Goal: Task Accomplishment & Management: Use online tool/utility

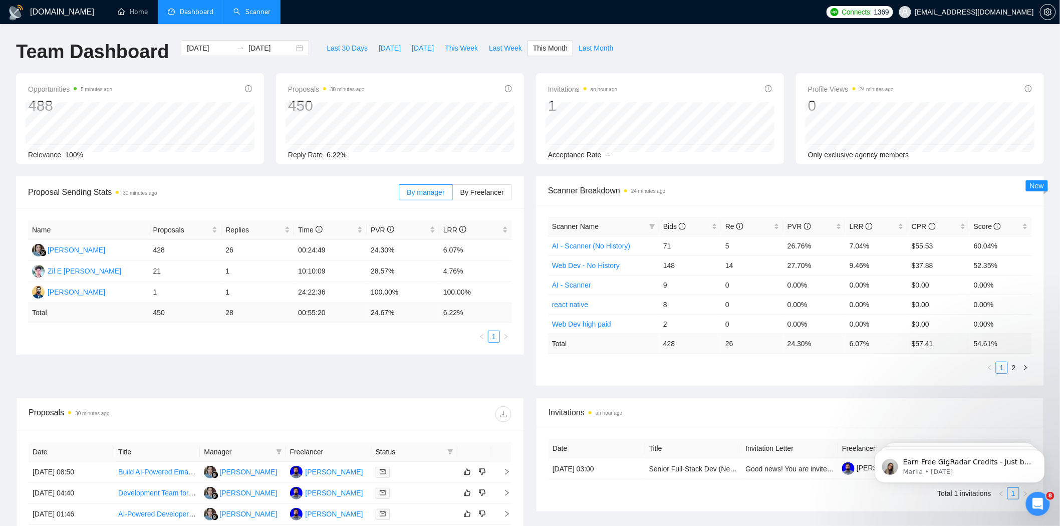
click at [258, 8] on link "Scanner" at bounding box center [251, 12] width 37 height 9
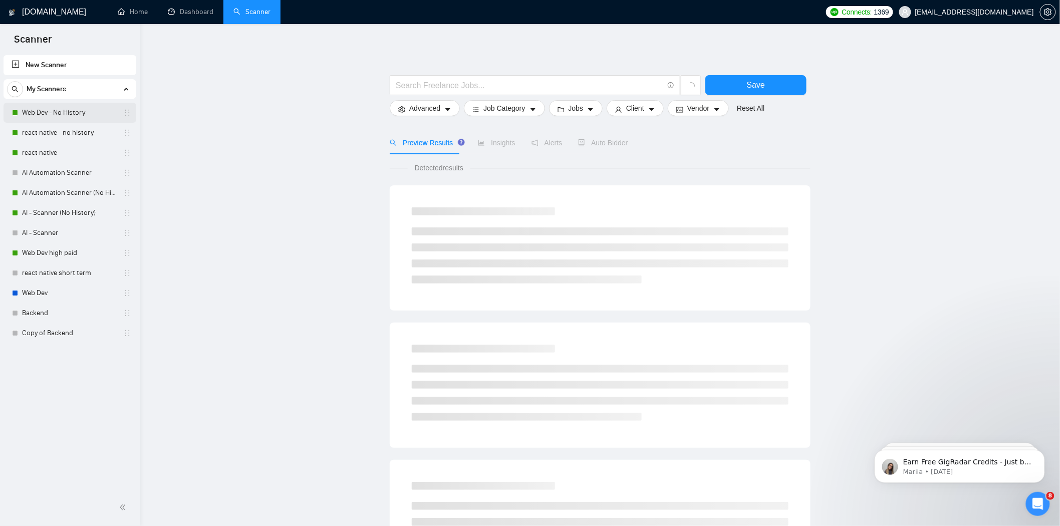
click at [71, 109] on link "Web Dev - No History" at bounding box center [69, 113] width 95 height 20
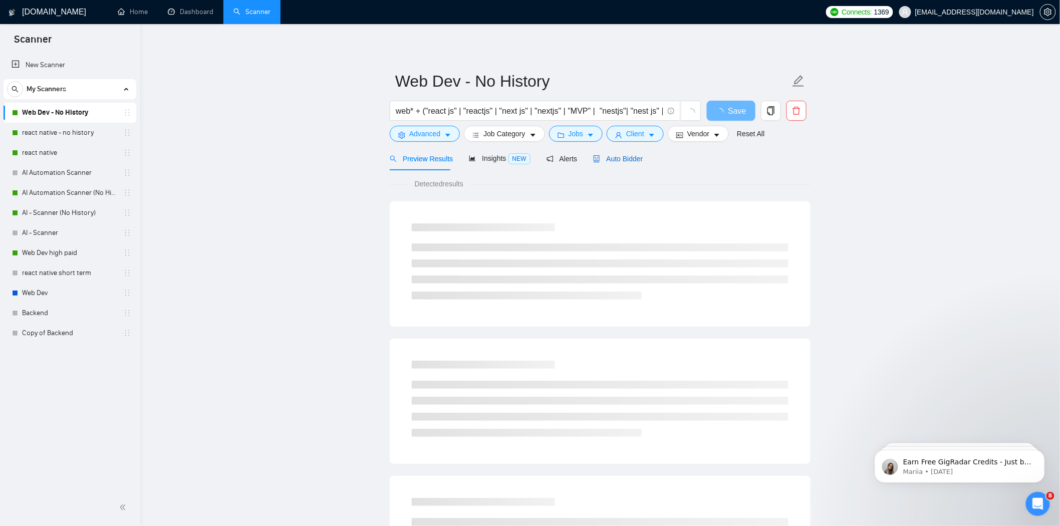
click at [636, 161] on span "Auto Bidder" at bounding box center [618, 159] width 50 height 8
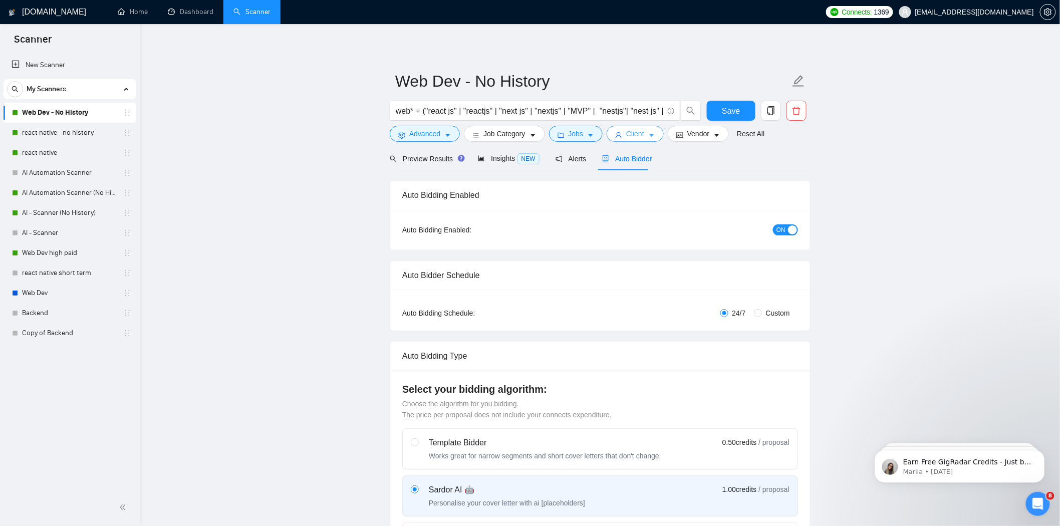
click at [642, 132] on button "Client" at bounding box center [634, 134] width 57 height 16
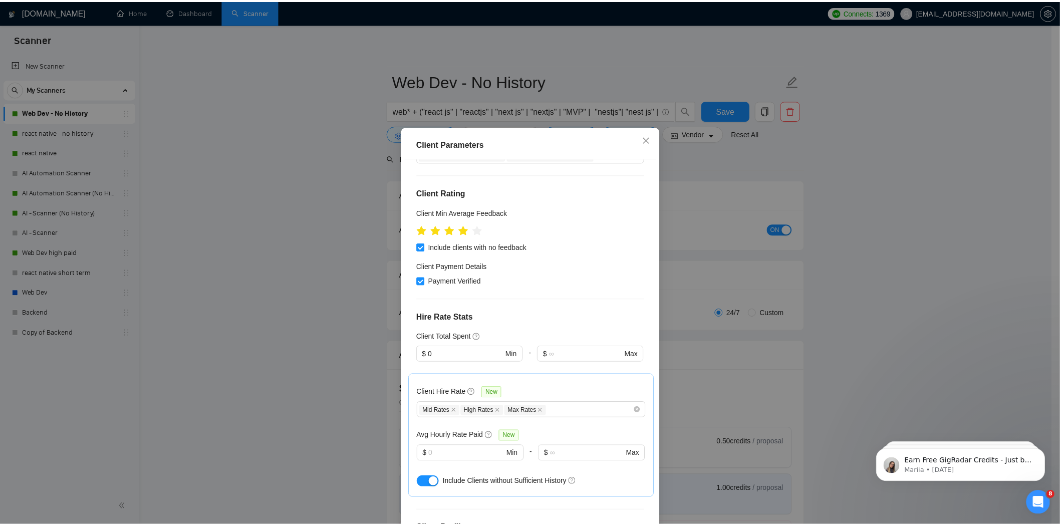
scroll to position [272, 0]
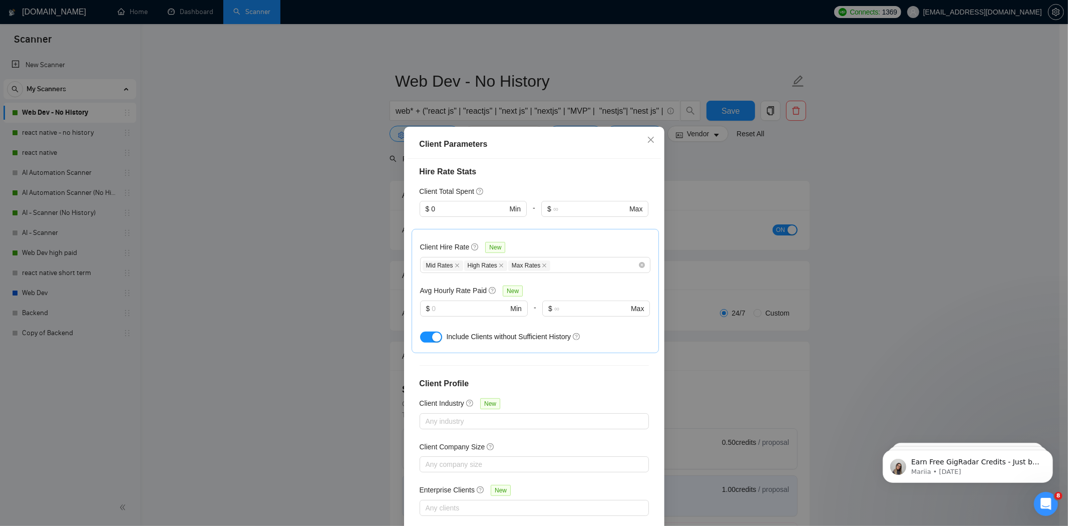
click at [726, 319] on div "Client Parameters Client Location Include Client Countries Select Exclude Clien…" at bounding box center [534, 263] width 1068 height 526
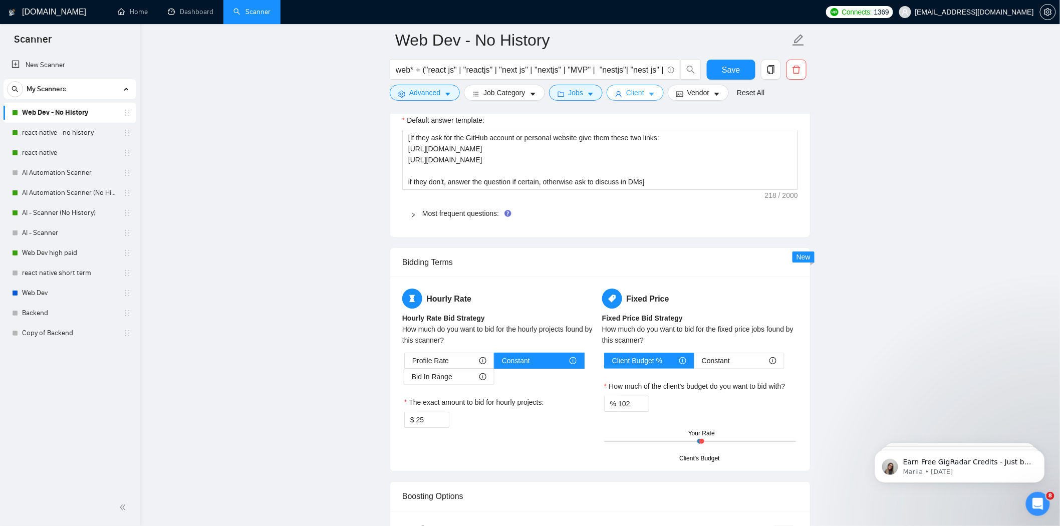
scroll to position [1502, 0]
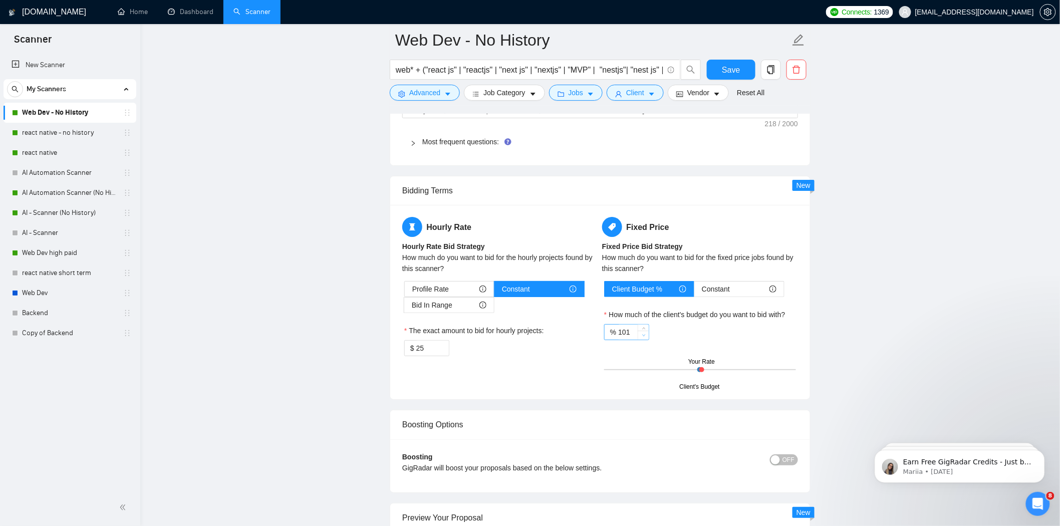
click at [645, 339] on span "down" at bounding box center [643, 336] width 6 height 6
type input "99"
click at [645, 339] on span "down" at bounding box center [643, 336] width 6 height 6
click at [729, 78] on div "Reset all filters" at bounding box center [748, 73] width 54 height 17
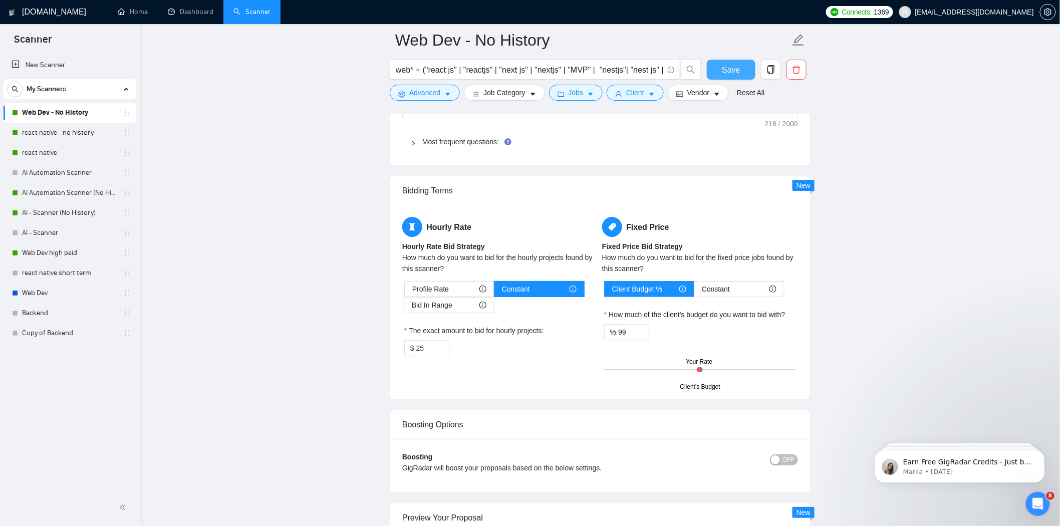
click at [719, 68] on button "Save" at bounding box center [731, 70] width 49 height 20
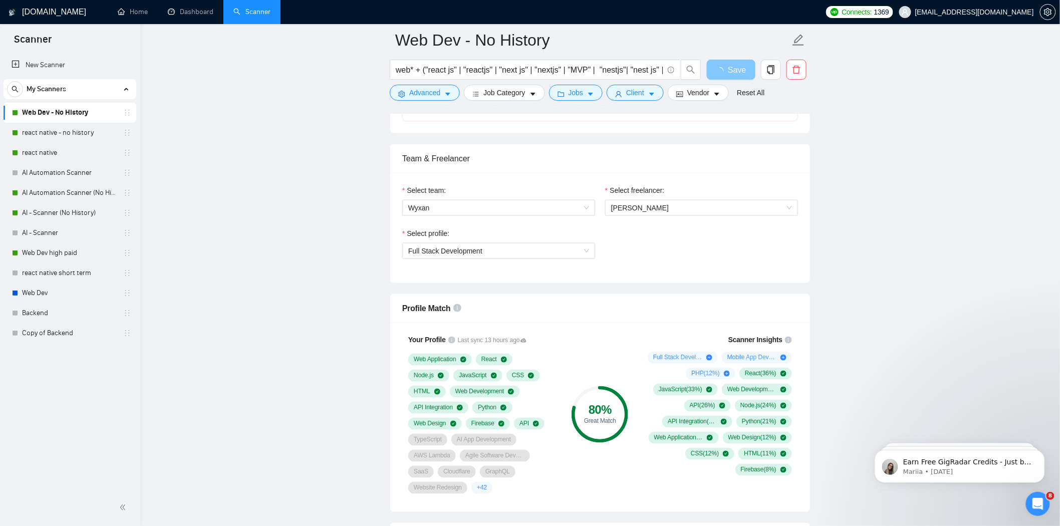
scroll to position [389, 0]
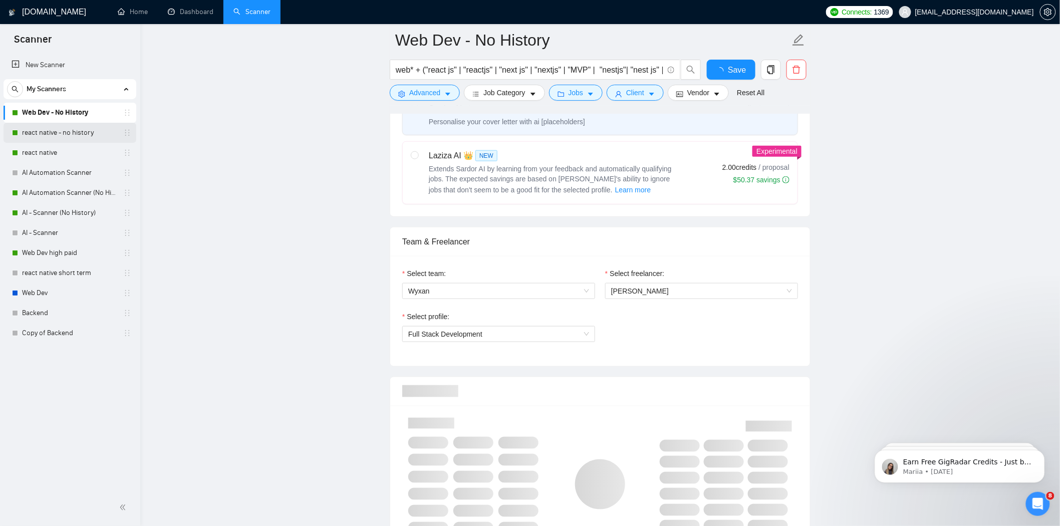
click at [29, 130] on link "react native - no history" at bounding box center [69, 133] width 95 height 20
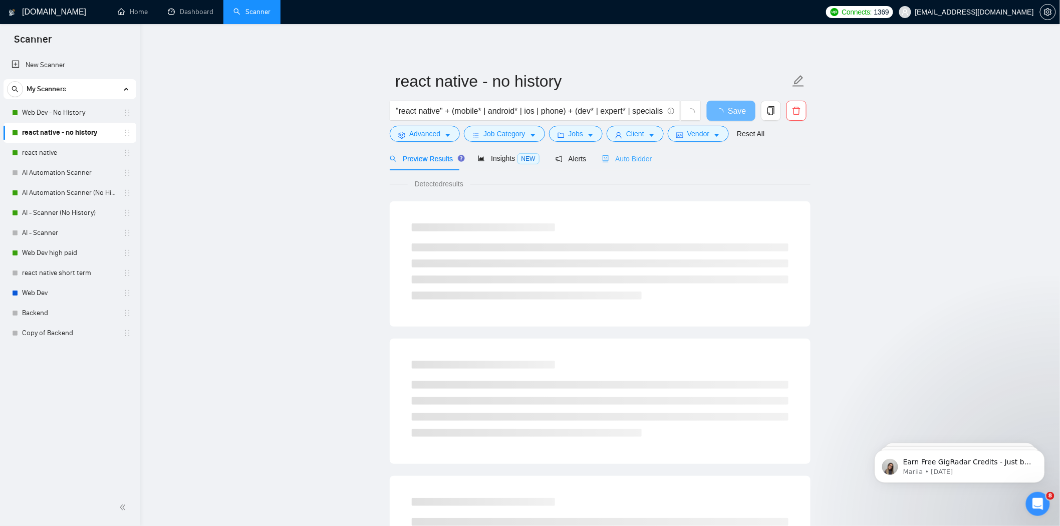
click at [621, 165] on div "Auto Bidder" at bounding box center [627, 159] width 50 height 24
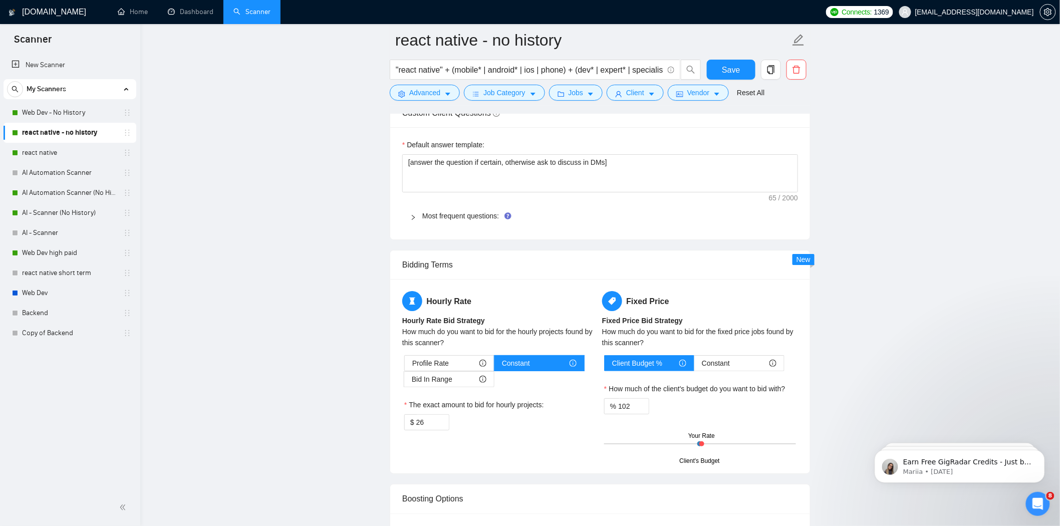
scroll to position [1446, 0]
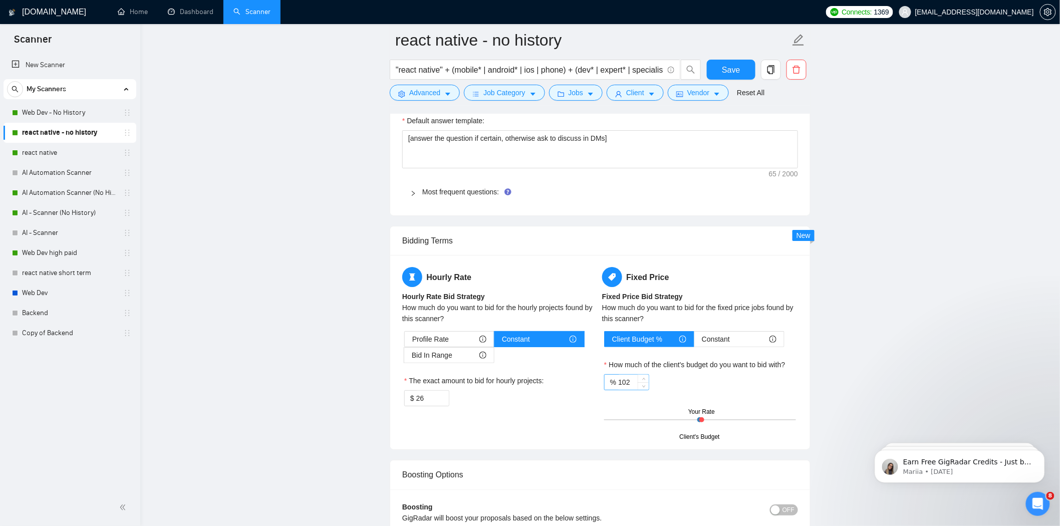
click at [624, 388] on input "102" at bounding box center [633, 382] width 31 height 15
click at [643, 387] on icon "down" at bounding box center [644, 386] width 4 height 4
type input "99"
click at [643, 387] on icon "down" at bounding box center [644, 386] width 4 height 4
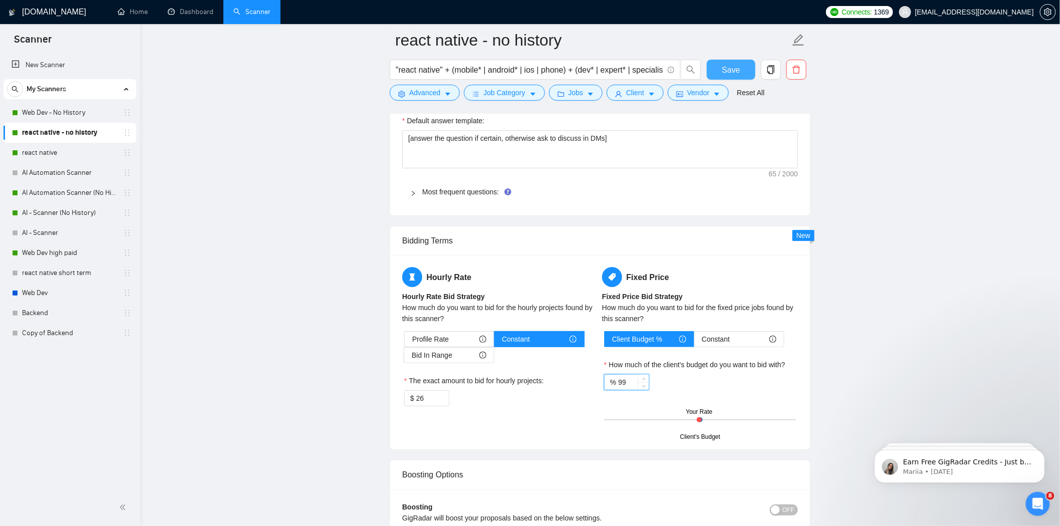
click at [717, 72] on button "Save" at bounding box center [731, 70] width 49 height 20
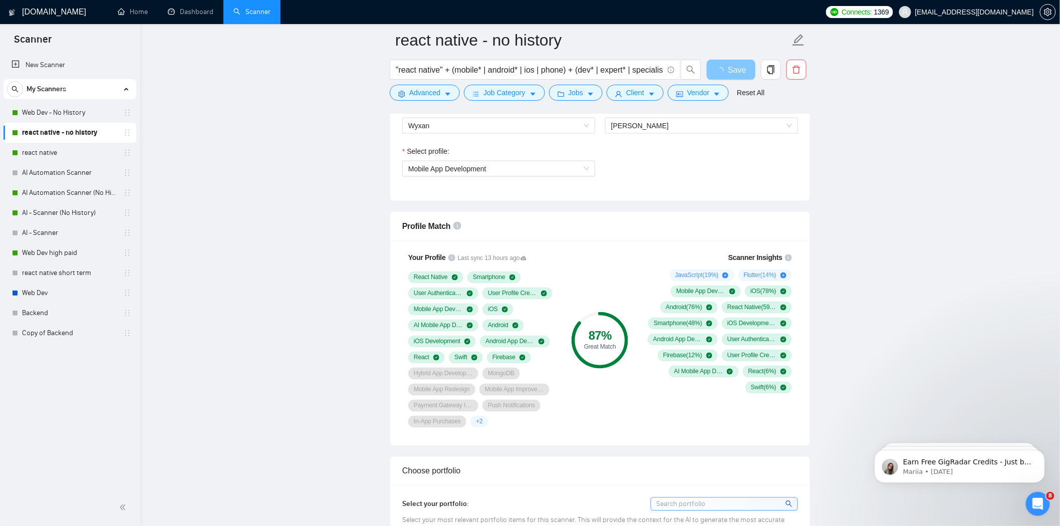
scroll to position [556, 0]
click at [72, 150] on link "react native" at bounding box center [69, 153] width 95 height 20
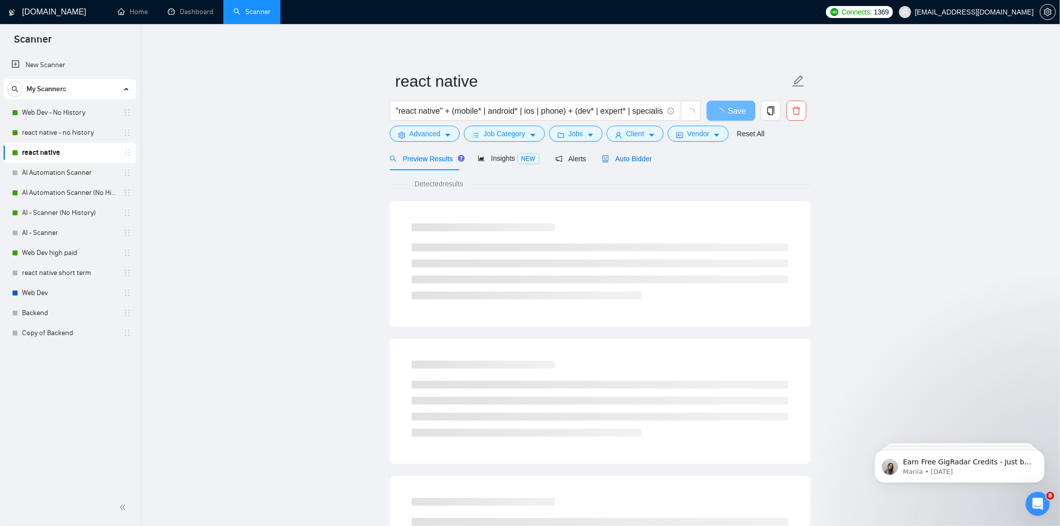
click at [634, 157] on span "Auto Bidder" at bounding box center [627, 159] width 50 height 8
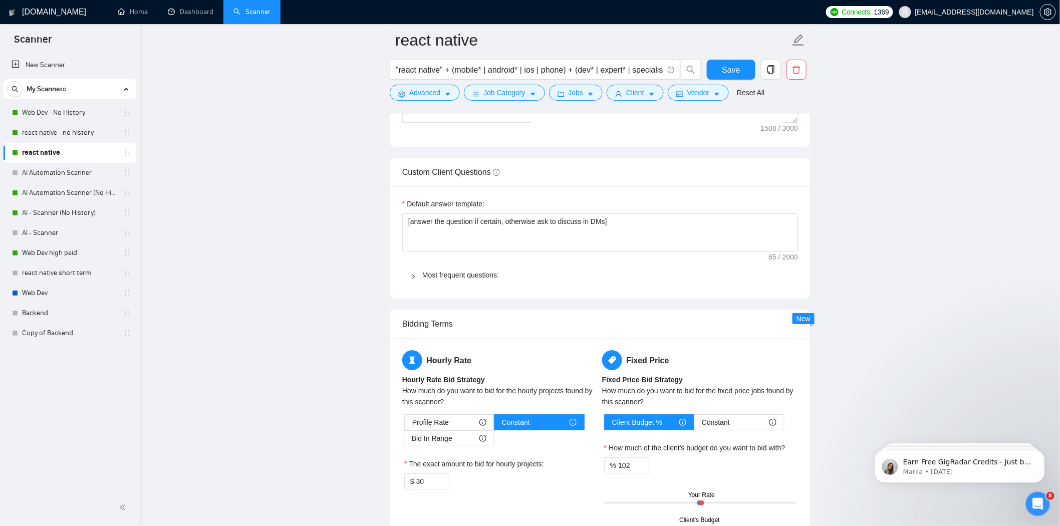
scroll to position [1446, 0]
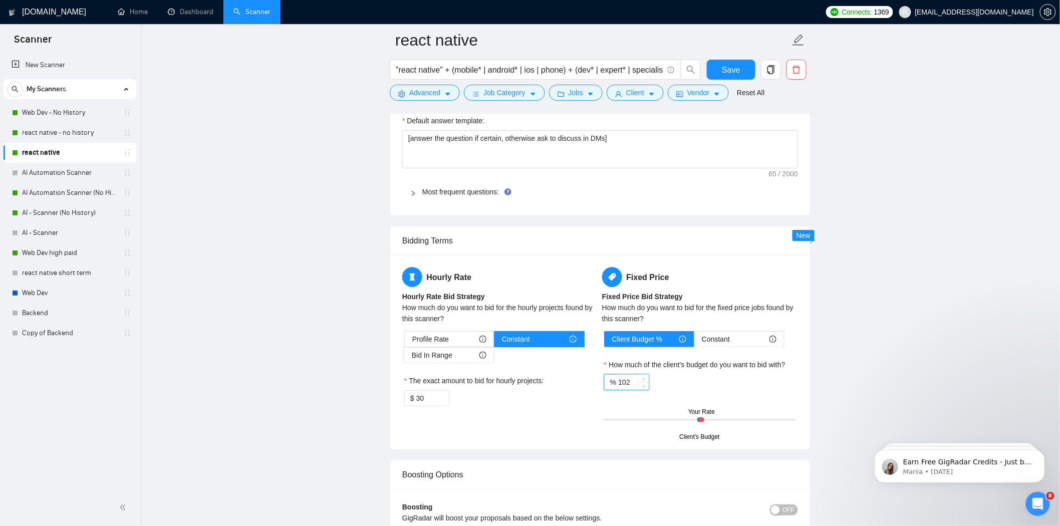
click at [631, 388] on input "102" at bounding box center [633, 382] width 31 height 15
click at [643, 389] on span "down" at bounding box center [643, 386] width 6 height 6
type input "99"
click at [643, 389] on span "down" at bounding box center [643, 386] width 6 height 6
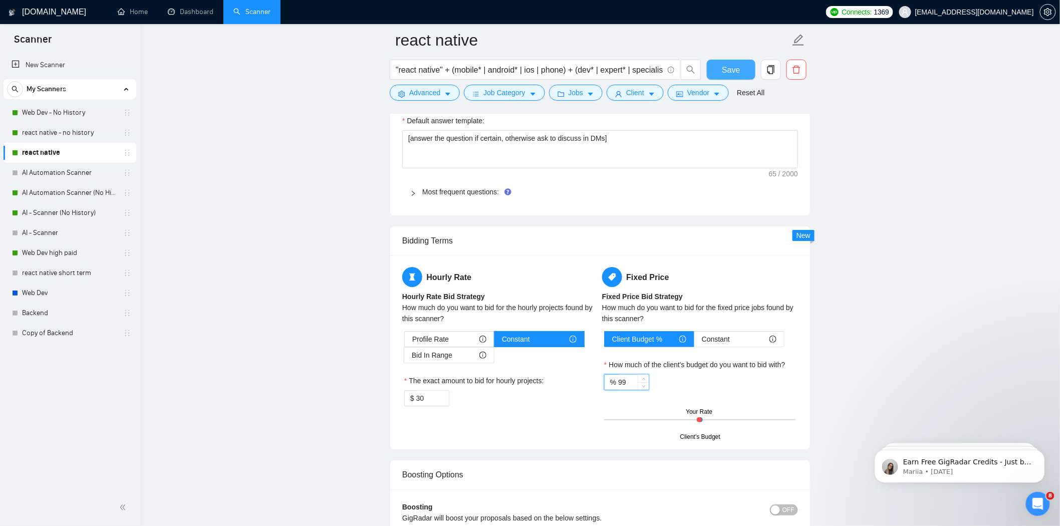
click at [745, 73] on button "Save" at bounding box center [731, 70] width 49 height 20
click at [71, 167] on link "AI Automation Scanner" at bounding box center [69, 173] width 95 height 20
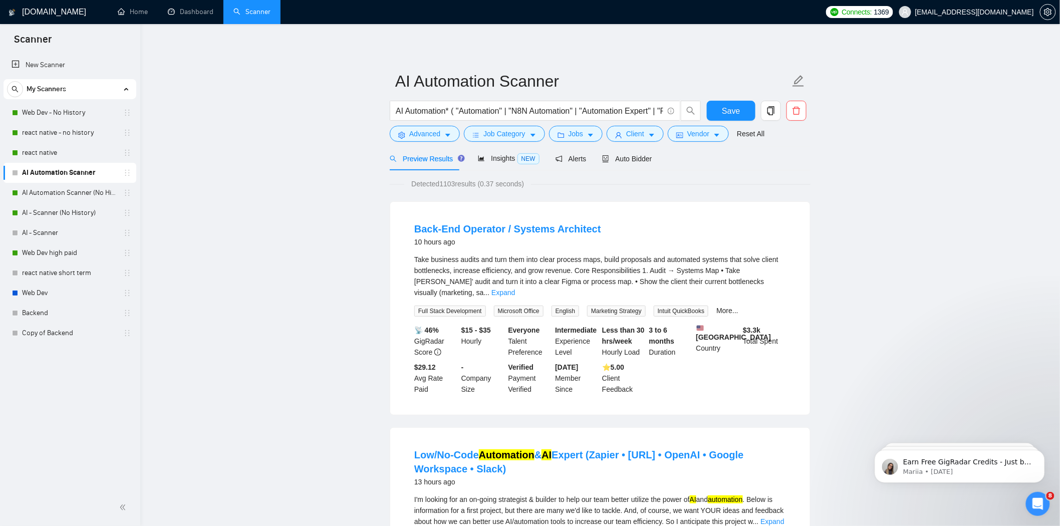
click at [648, 166] on div "Preview Results Insights NEW Alerts Auto Bidder" at bounding box center [600, 159] width 421 height 24
click at [647, 156] on span "Auto Bidder" at bounding box center [627, 159] width 50 height 8
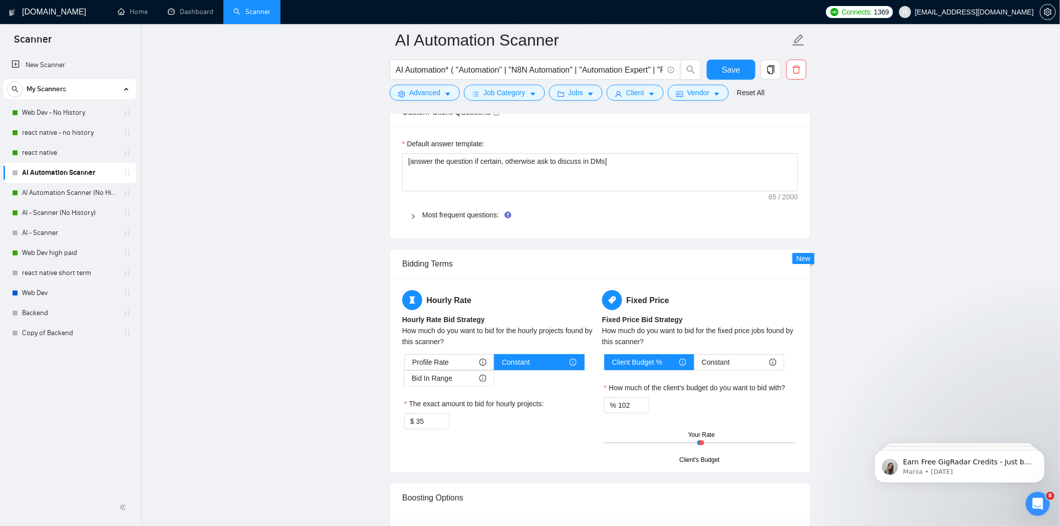
scroll to position [1613, 0]
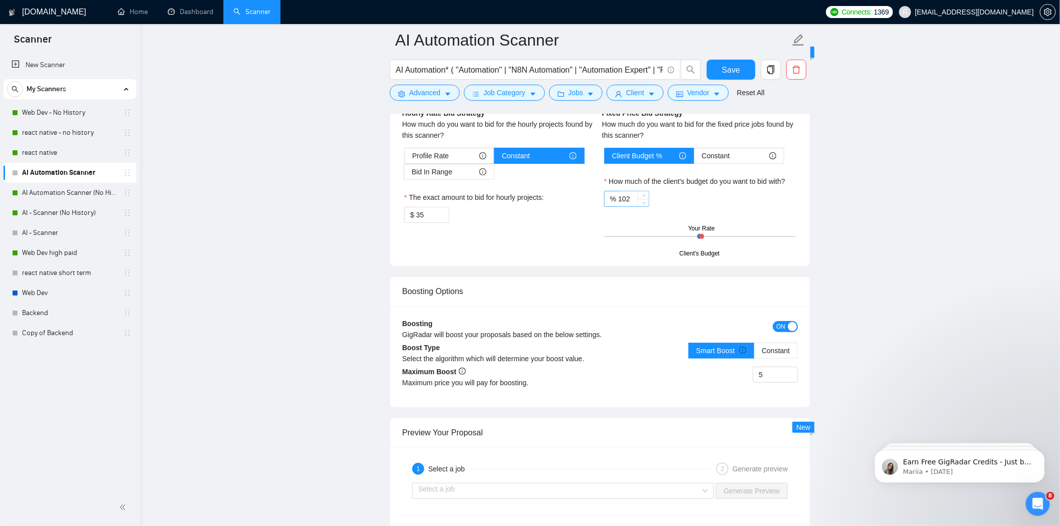
click at [626, 204] on input "102" at bounding box center [633, 198] width 31 height 15
click at [644, 205] on span "down" at bounding box center [643, 202] width 6 height 6
type input "99"
click at [644, 205] on span "down" at bounding box center [643, 202] width 6 height 6
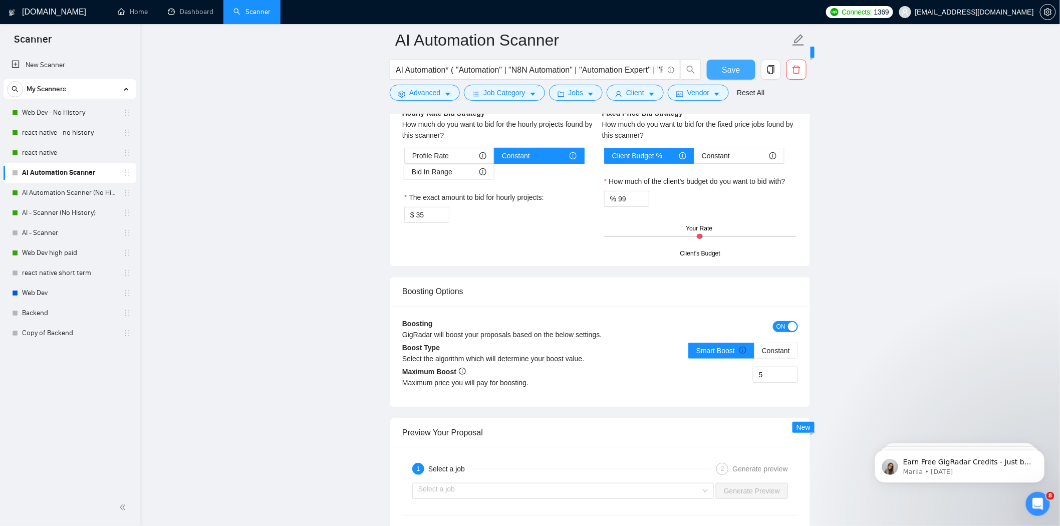
click at [725, 74] on span "Save" at bounding box center [731, 70] width 18 height 13
click at [62, 192] on link "AI Automation Scanner (No History)" at bounding box center [69, 193] width 95 height 20
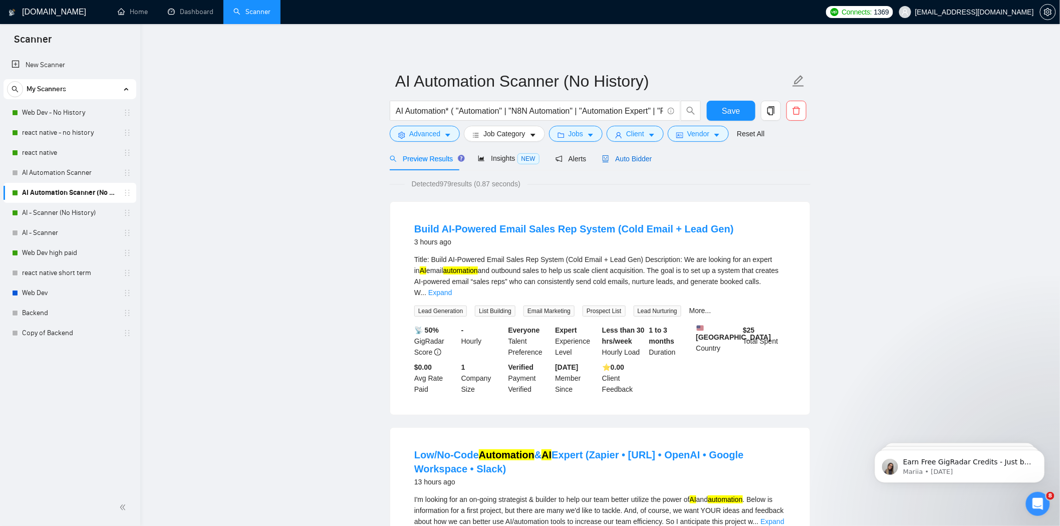
click at [618, 162] on span "Auto Bidder" at bounding box center [627, 159] width 50 height 8
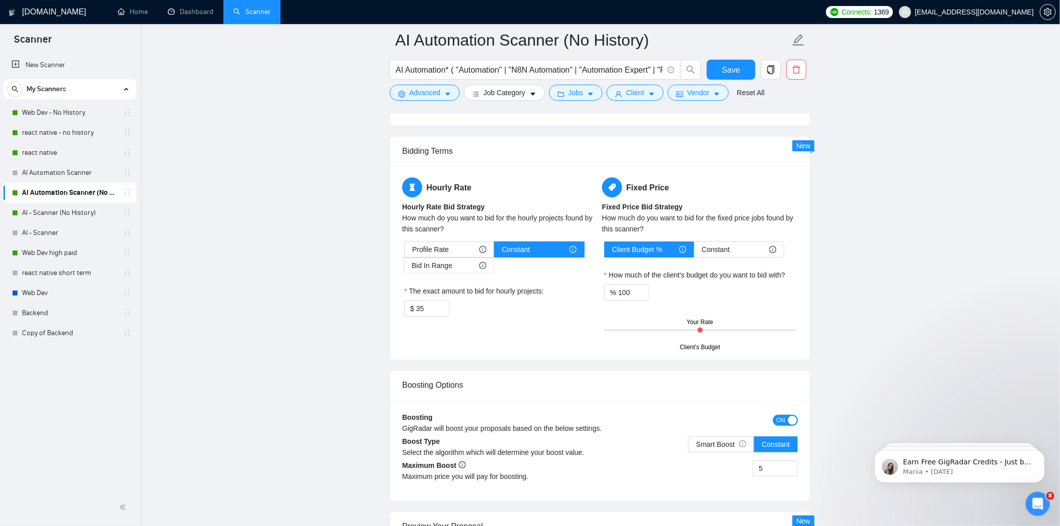
scroll to position [1558, 0]
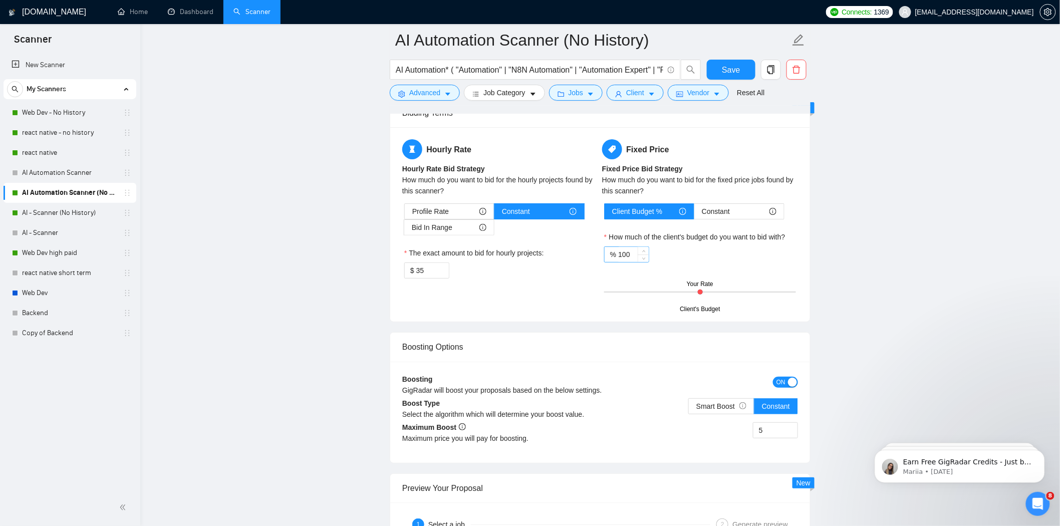
click at [636, 258] on input "100" at bounding box center [633, 254] width 31 height 15
type input "99"
click at [648, 262] on span "Decrease Value" at bounding box center [642, 257] width 11 height 9
click at [749, 64] on button "Save" at bounding box center [731, 70] width 49 height 20
click at [67, 214] on link "AI - Scanner (No History)" at bounding box center [69, 213] width 95 height 20
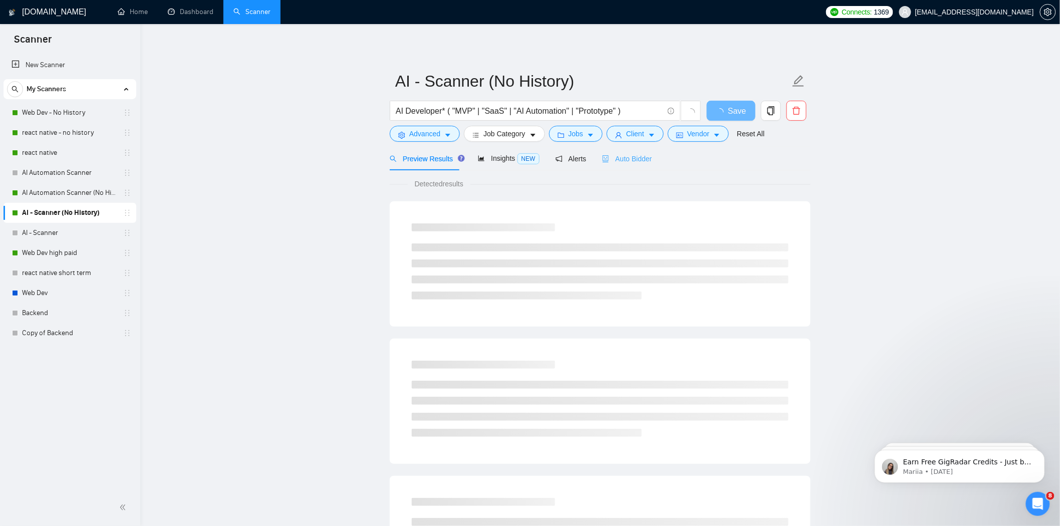
click at [627, 167] on div "Auto Bidder" at bounding box center [627, 159] width 50 height 24
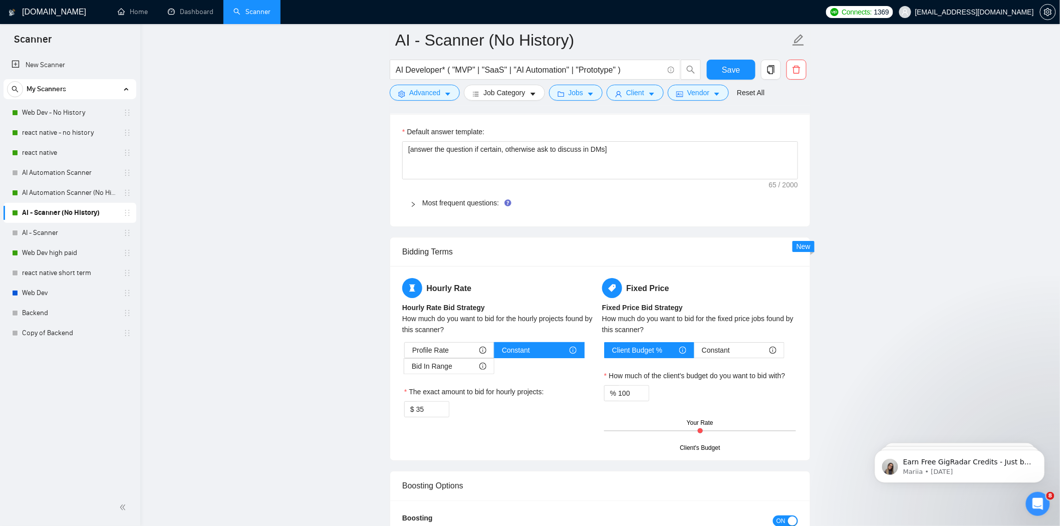
scroll to position [1558, 0]
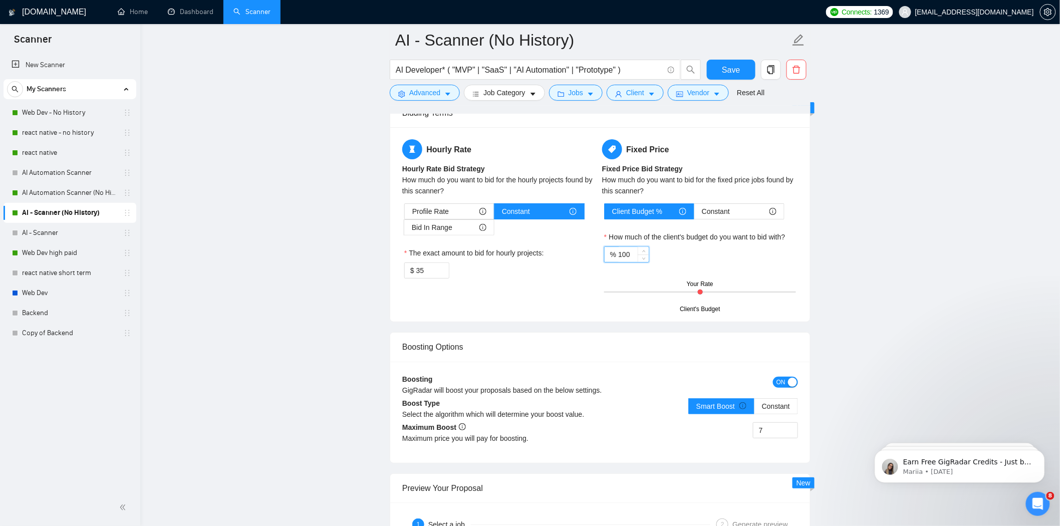
click at [631, 262] on input "100" at bounding box center [633, 254] width 31 height 15
type input "99"
click at [644, 262] on span "Decrease Value" at bounding box center [642, 257] width 11 height 9
click at [749, 68] on button "Save" at bounding box center [731, 70] width 49 height 20
click at [87, 259] on link "Web Dev high paid" at bounding box center [69, 253] width 95 height 20
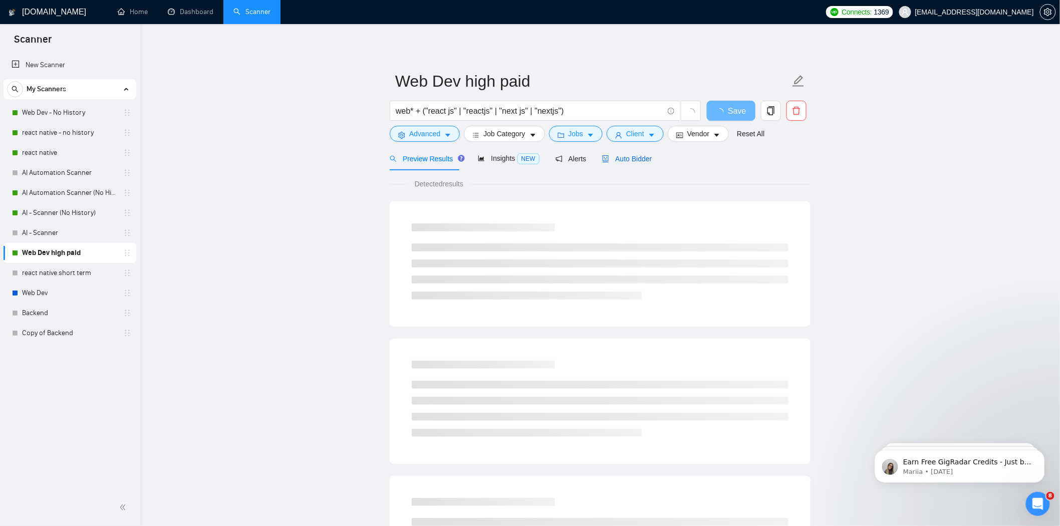
click at [630, 160] on span "Auto Bidder" at bounding box center [627, 159] width 50 height 8
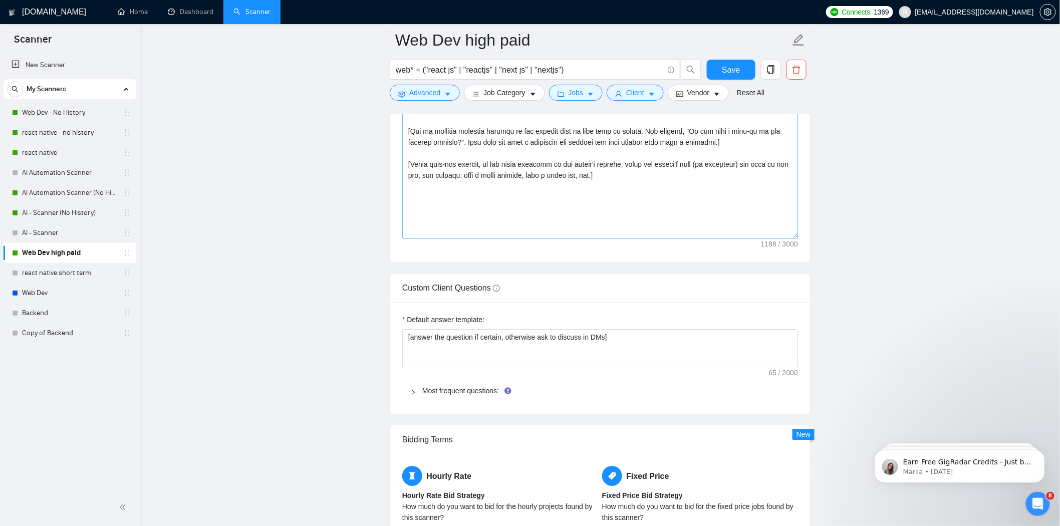
scroll to position [1335, 0]
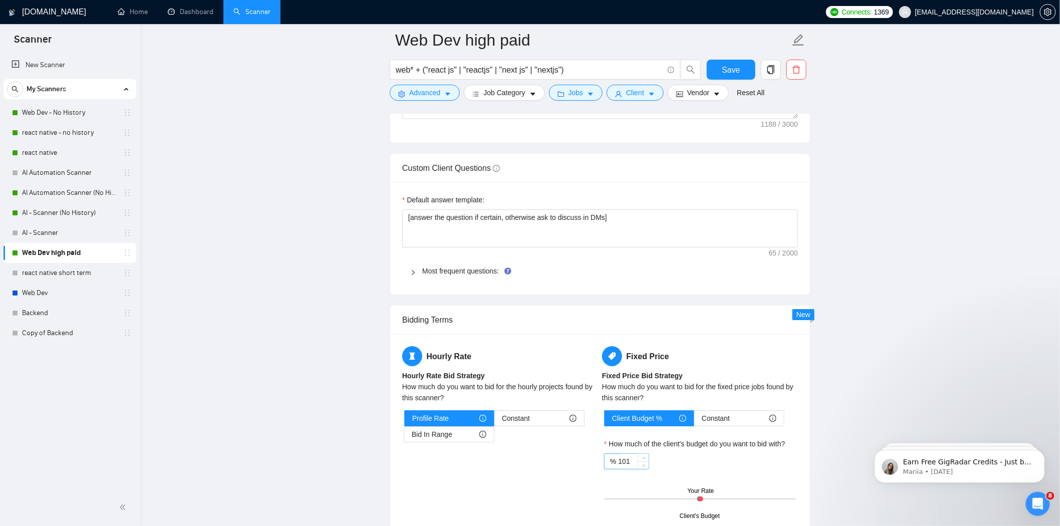
click at [628, 468] on input "101" at bounding box center [633, 461] width 31 height 15
click at [642, 468] on span "down" at bounding box center [643, 465] width 6 height 6
type input "99"
click at [642, 468] on span "down" at bounding box center [643, 465] width 6 height 6
click at [722, 73] on button "Save" at bounding box center [731, 70] width 49 height 20
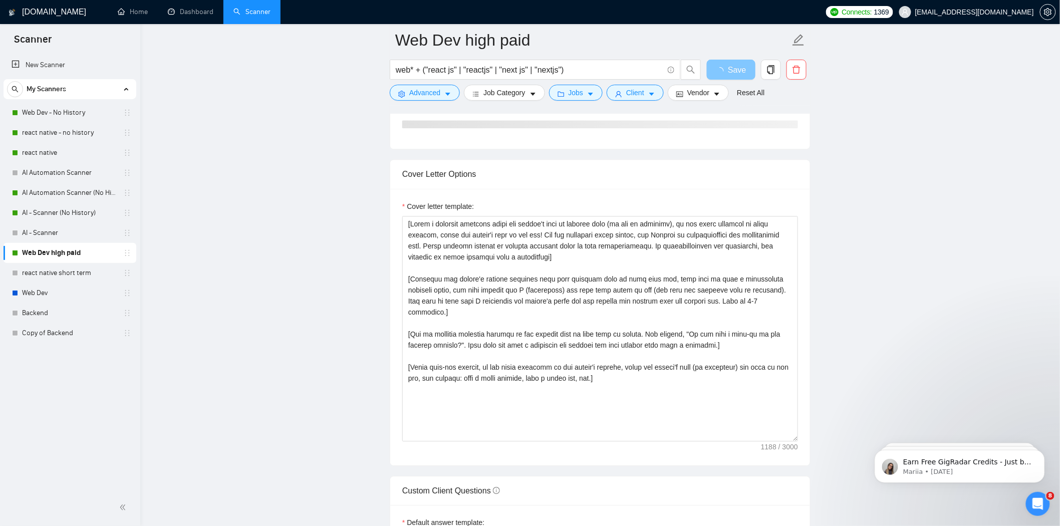
scroll to position [890, 0]
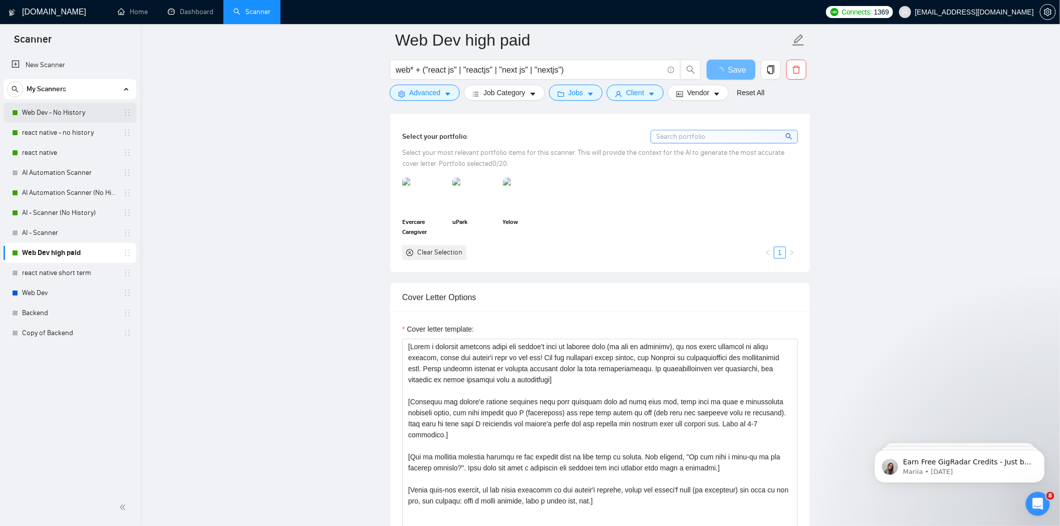
click at [65, 120] on link "Web Dev - No History" at bounding box center [69, 113] width 95 height 20
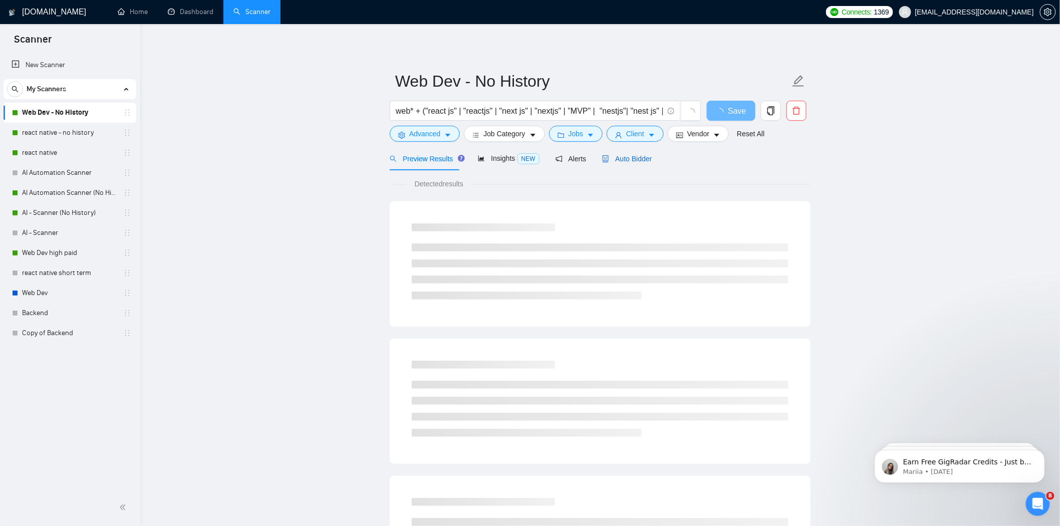
click at [617, 155] on span "Auto Bidder" at bounding box center [627, 159] width 50 height 8
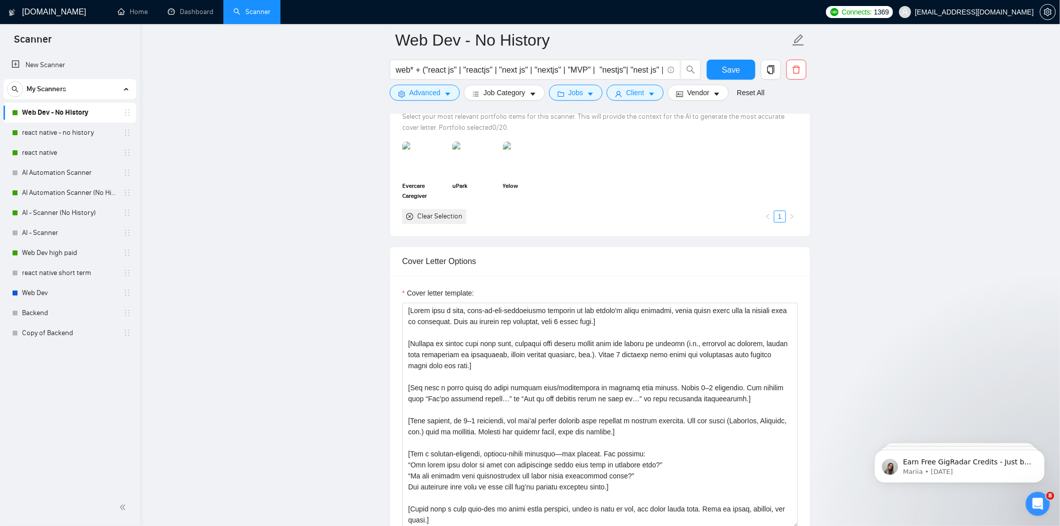
scroll to position [945, 0]
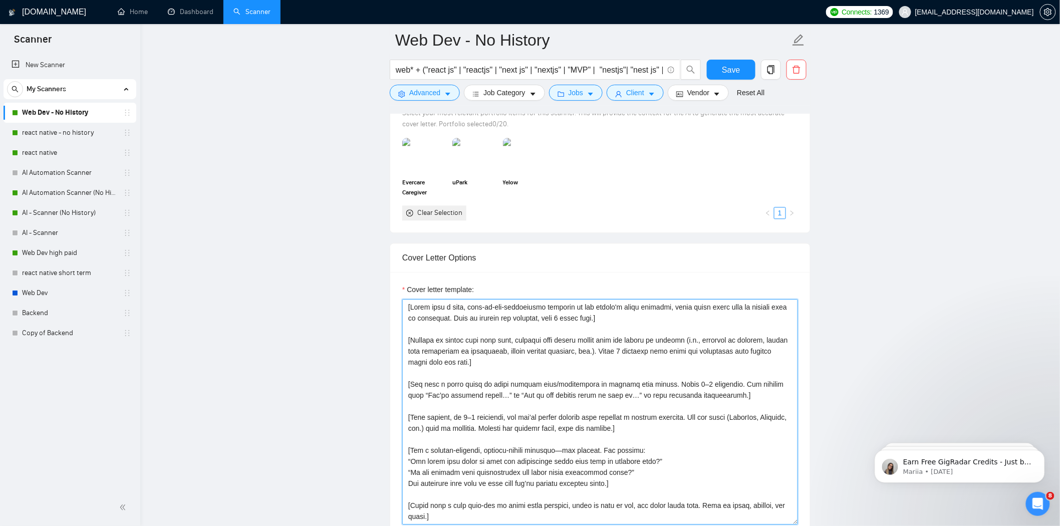
click at [554, 342] on textarea "Cover letter template:" at bounding box center [600, 411] width 396 height 225
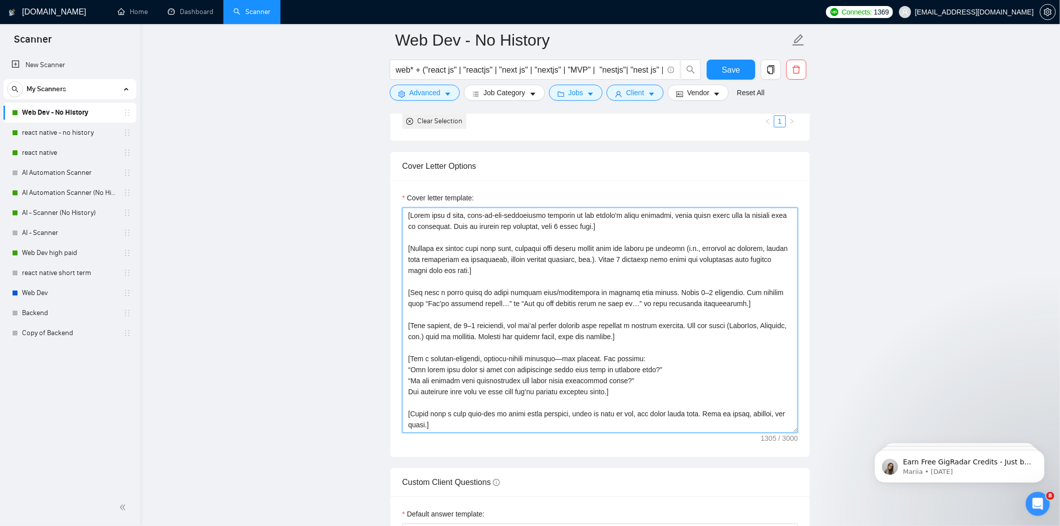
scroll to position [1057, 0]
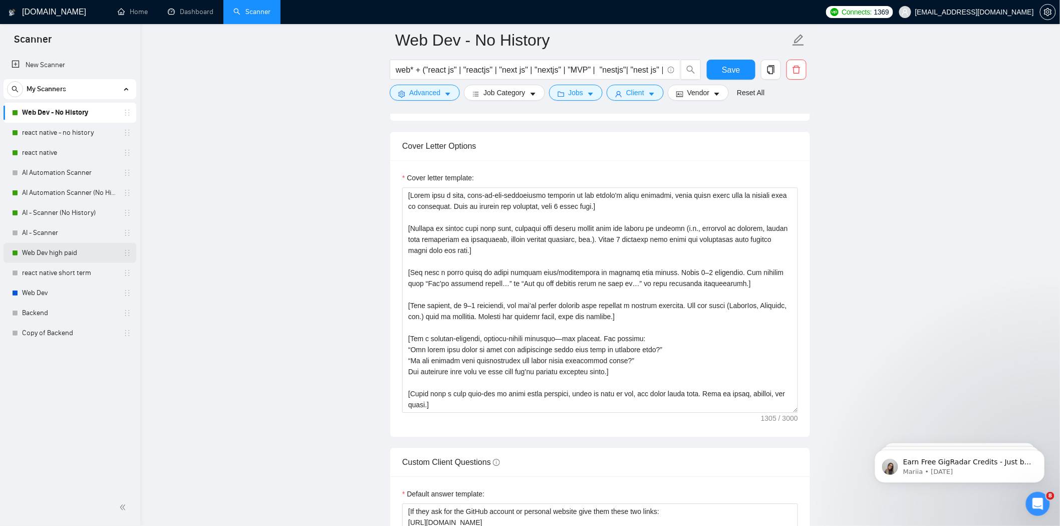
click at [68, 250] on link "Web Dev high paid" at bounding box center [69, 253] width 95 height 20
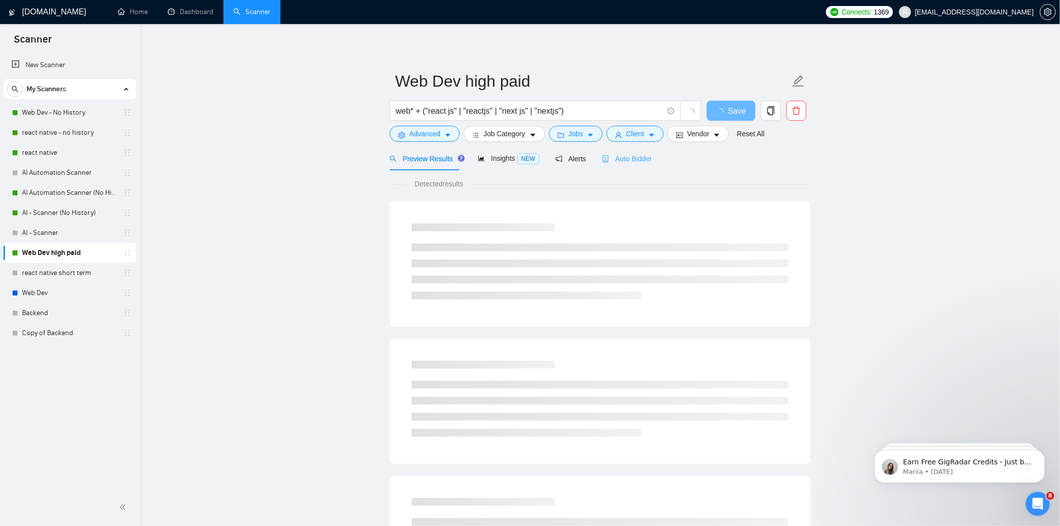
click at [626, 164] on div "Auto Bidder" at bounding box center [627, 159] width 50 height 24
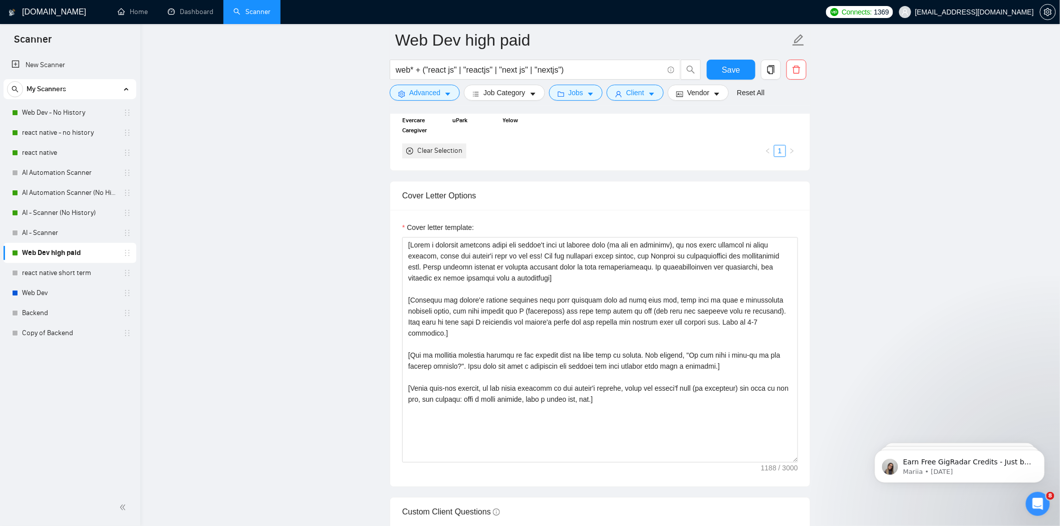
scroll to position [1002, 0]
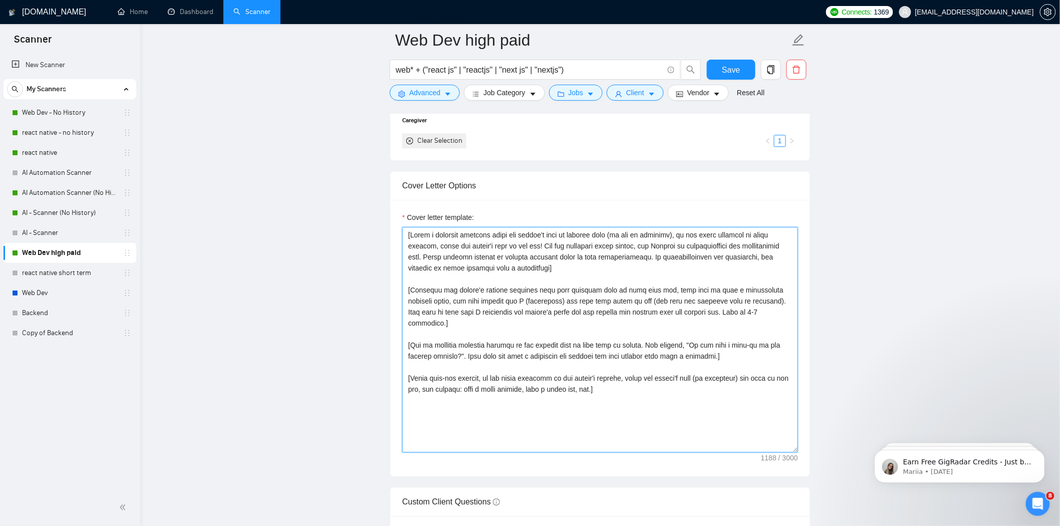
click at [569, 307] on textarea "Cover letter template:" at bounding box center [600, 339] width 396 height 225
paste textarea "Lorem ipsu d sita, cons-ad-eli-seddoeiusmo temporin ut lab etdolo'm aliqu enima…"
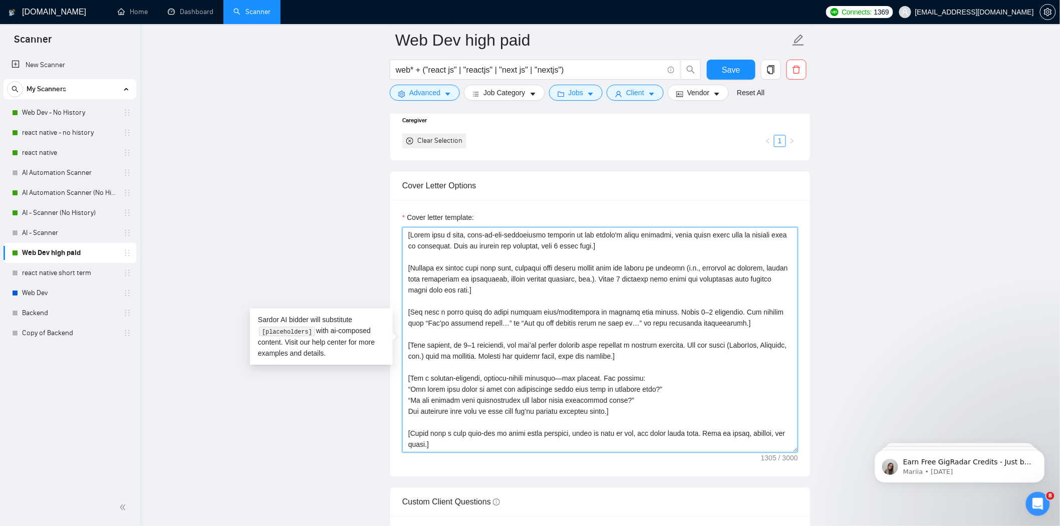
type textarea "[Lorem ipsu d sita, cons-ad-eli-seddoeiusmo temporin ut lab etdolo'm aliqu enim…"
click at [728, 71] on span "Save" at bounding box center [731, 70] width 18 height 13
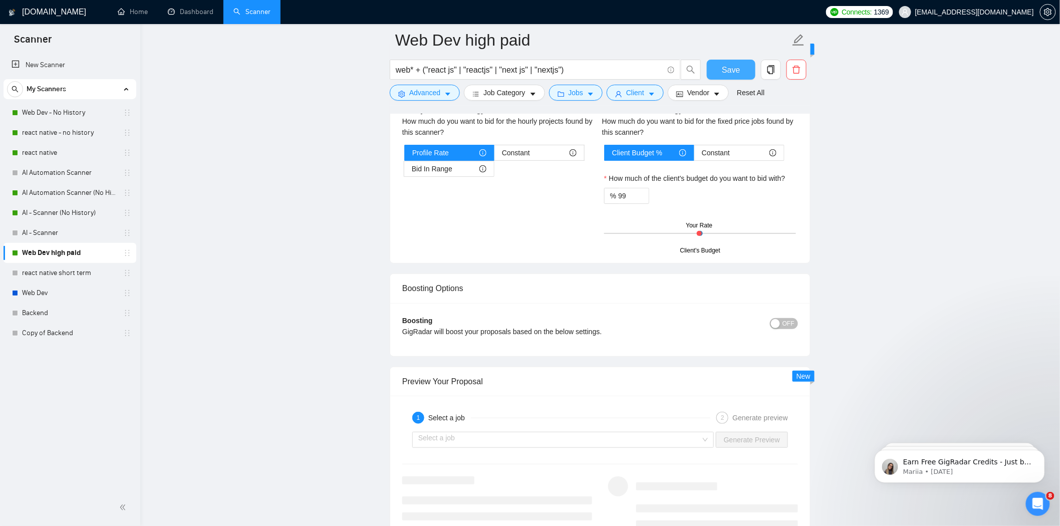
scroll to position [1780, 0]
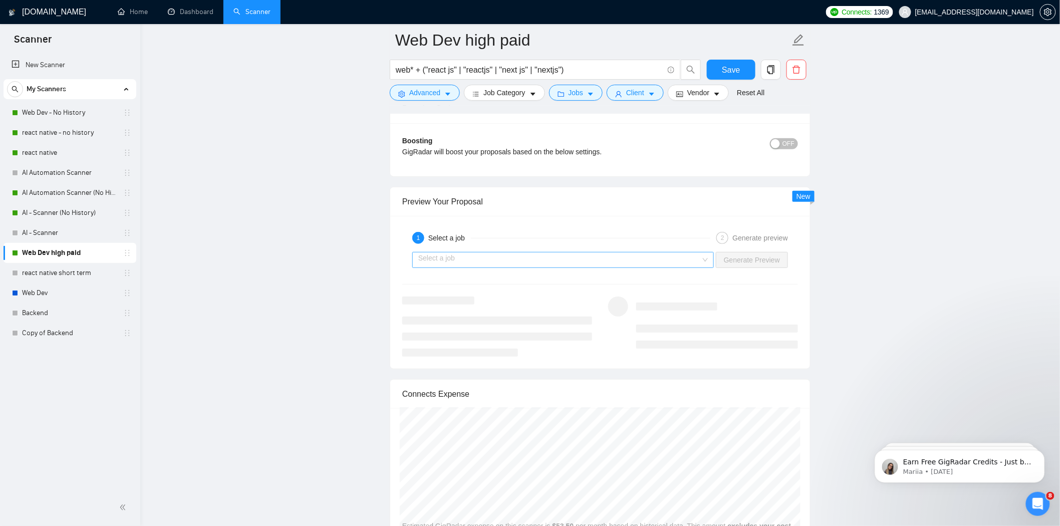
click at [609, 267] on input "search" at bounding box center [559, 259] width 282 height 15
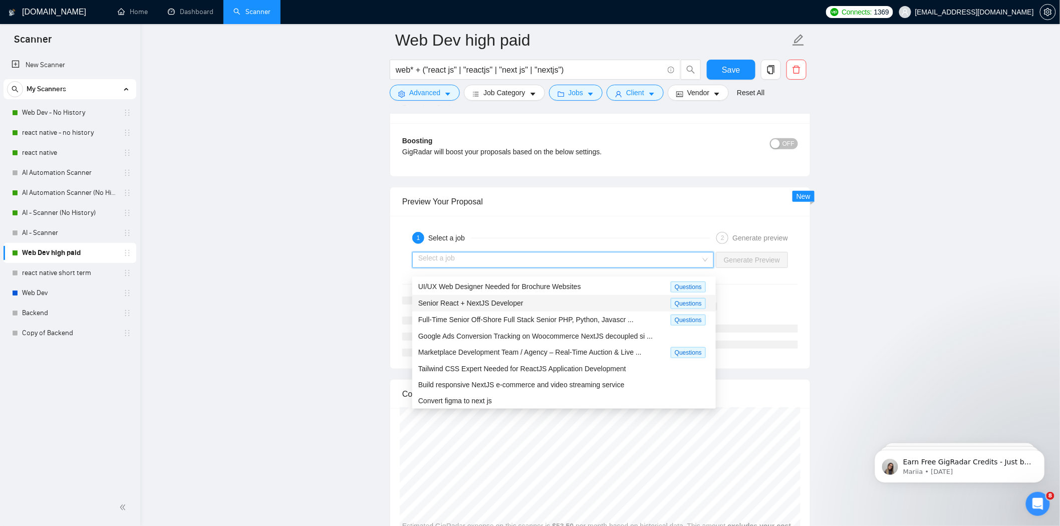
click at [554, 297] on div "Senior React + NextJS Developer" at bounding box center [544, 303] width 252 height 12
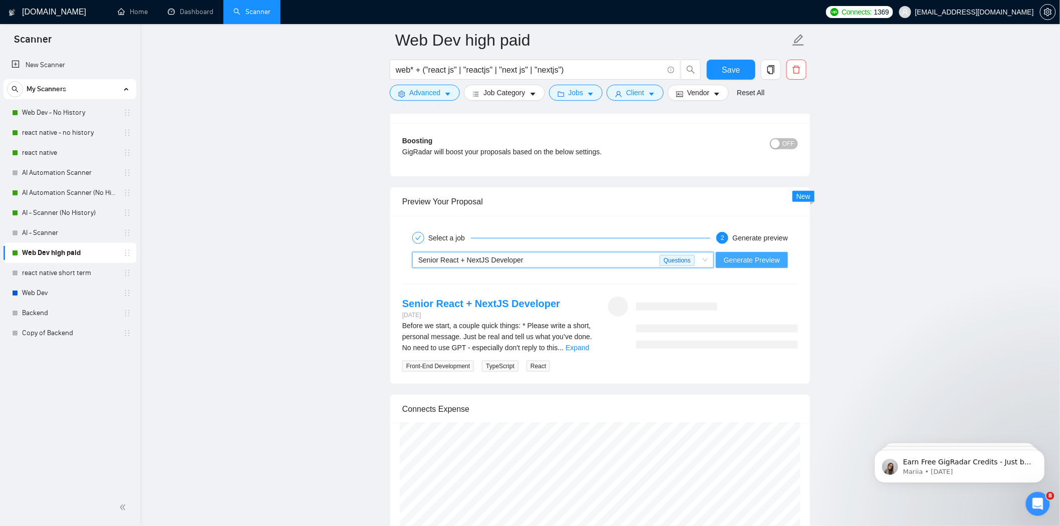
click at [745, 261] on span "Generate Preview" at bounding box center [752, 259] width 56 height 11
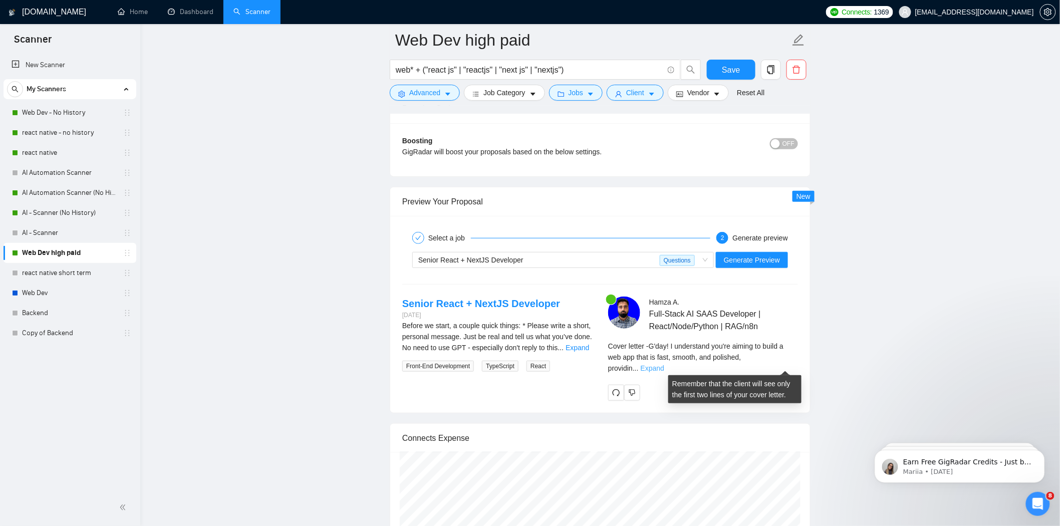
click at [664, 364] on link "Expand" at bounding box center [652, 368] width 24 height 8
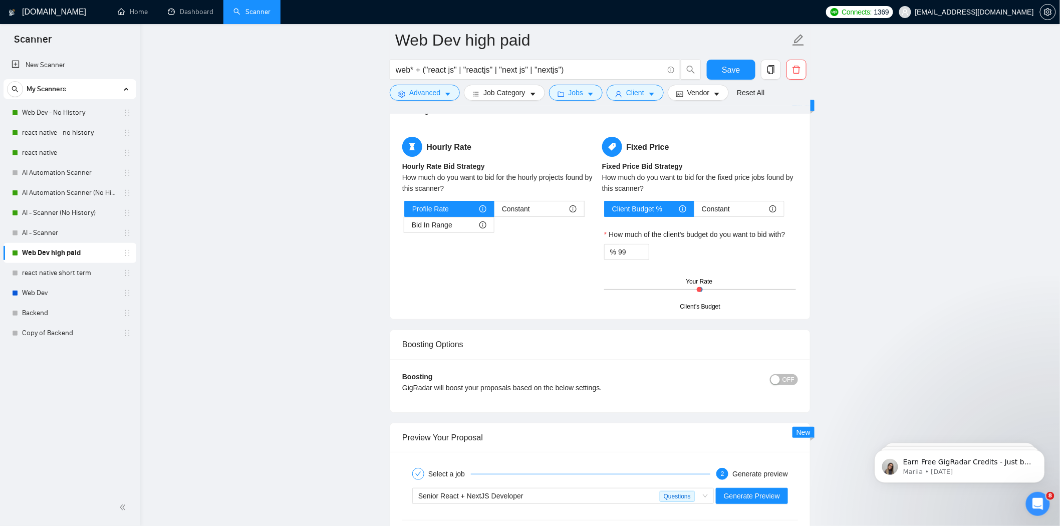
scroll to position [1725, 0]
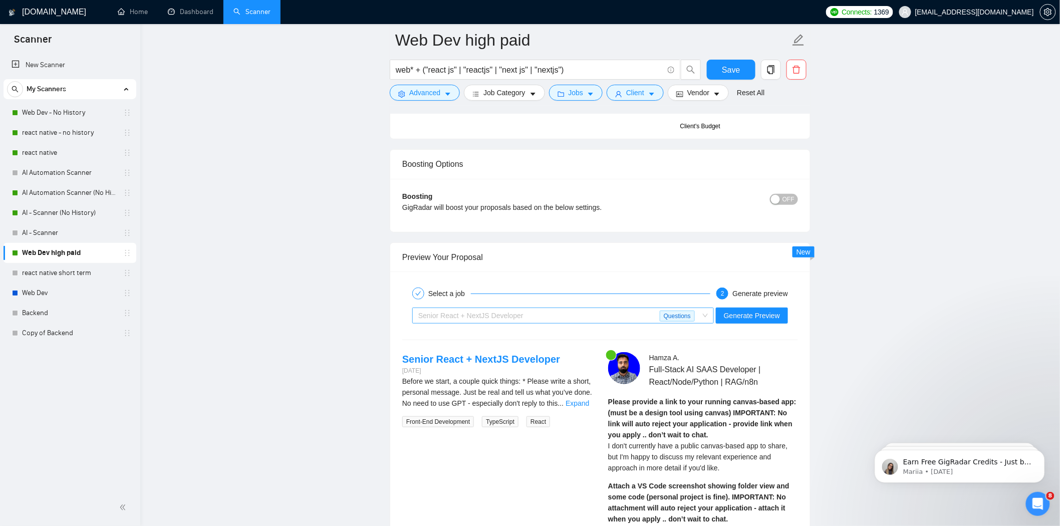
click at [524, 323] on div "Senior React + NextJS Developer" at bounding box center [538, 315] width 241 height 15
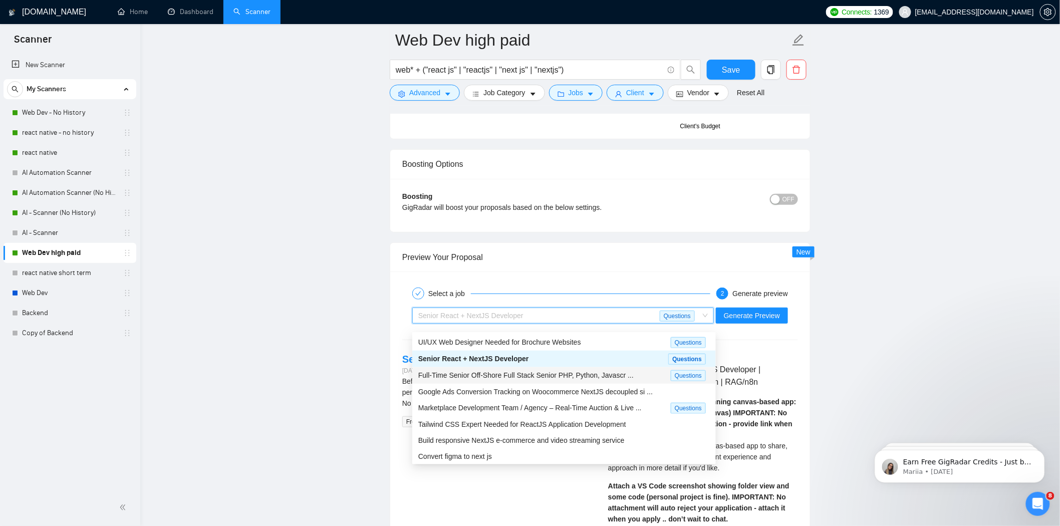
click at [521, 371] on span "Full-Time Senior Off-Shore Full Stack Senior PHP, Python, Javascr ..." at bounding box center [525, 375] width 215 height 8
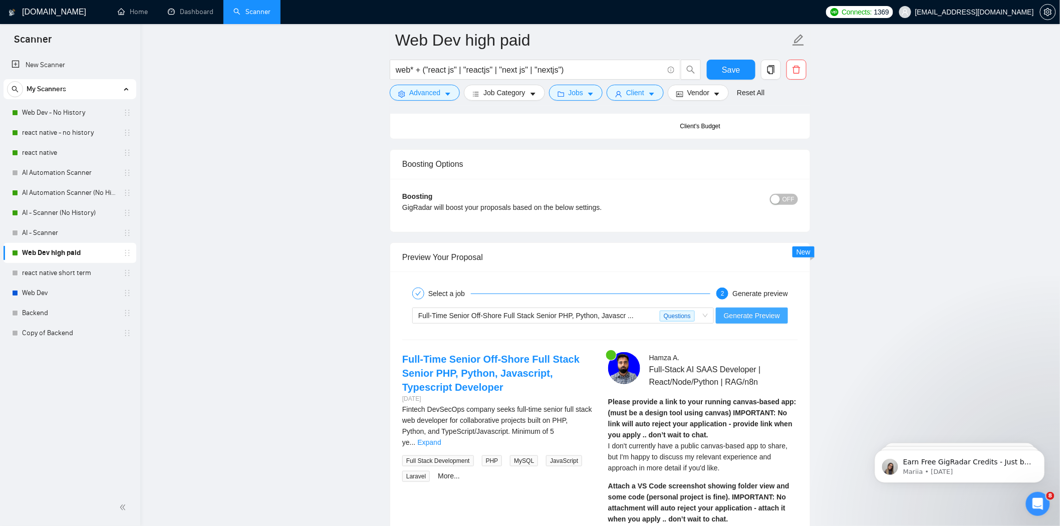
click at [735, 321] on span "Generate Preview" at bounding box center [752, 315] width 56 height 11
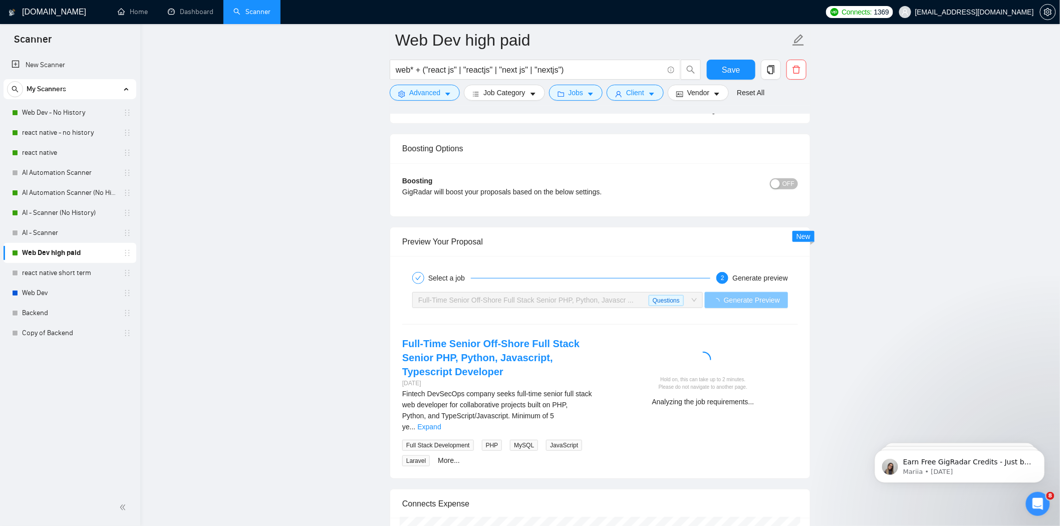
scroll to position [1891, 0]
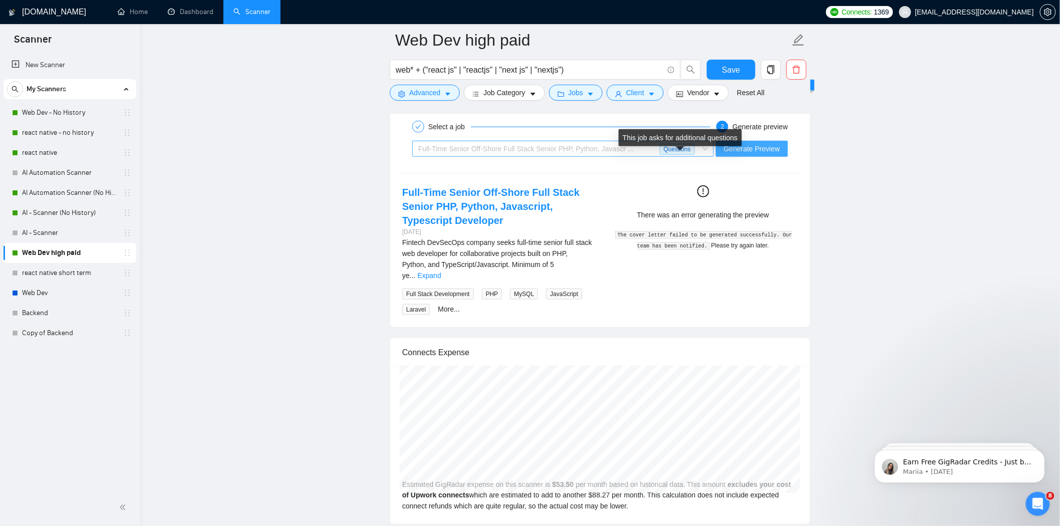
click at [683, 151] on span "Questions" at bounding box center [677, 149] width 35 height 11
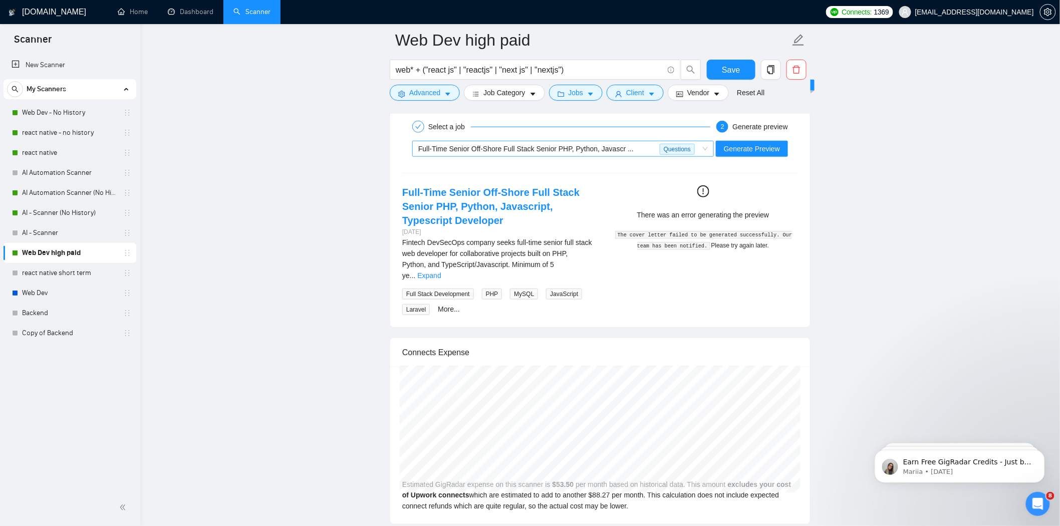
click at [621, 151] on span "Full-Time Senior Off-Shore Full Stack Senior PHP, Python, Javascr ..." at bounding box center [525, 149] width 215 height 8
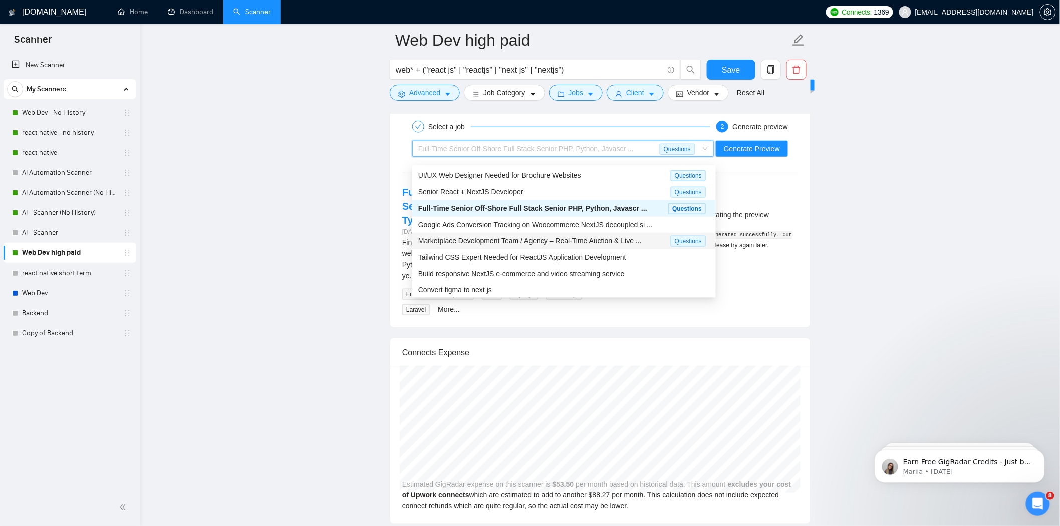
click at [589, 243] on span "Marketplace Development Team / Agency – Real-Time Auction & Live ..." at bounding box center [529, 241] width 223 height 8
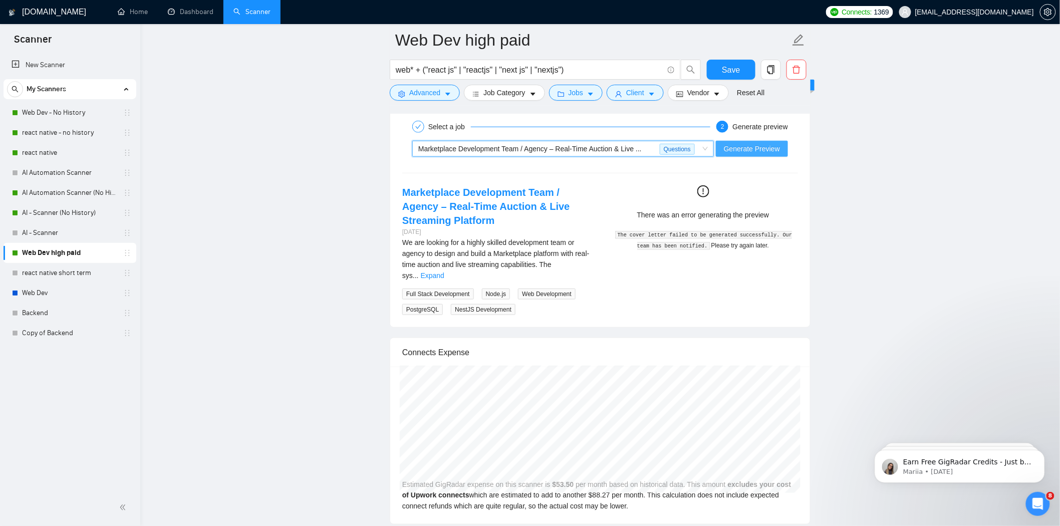
click at [765, 154] on span "Generate Preview" at bounding box center [752, 148] width 56 height 11
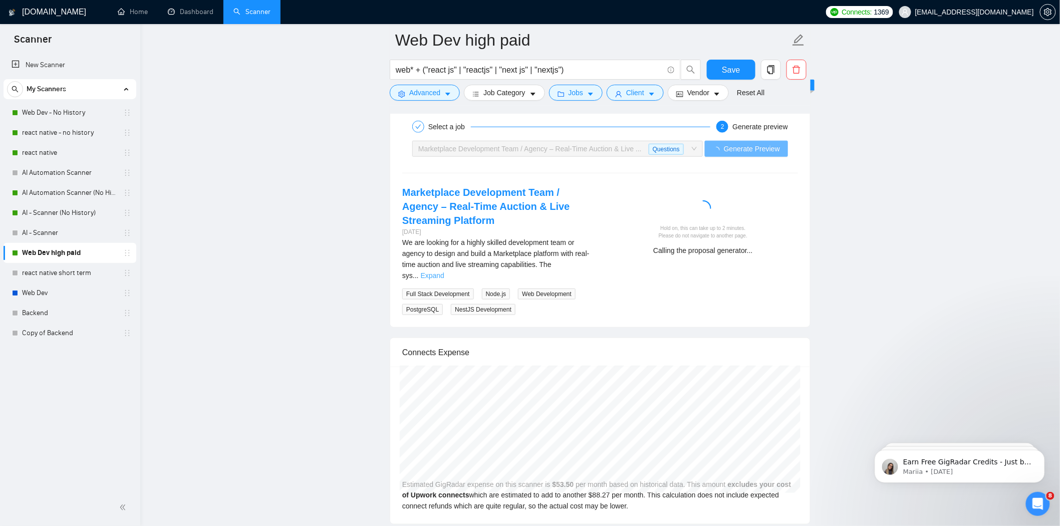
click at [444, 271] on link "Expand" at bounding box center [433, 275] width 24 height 8
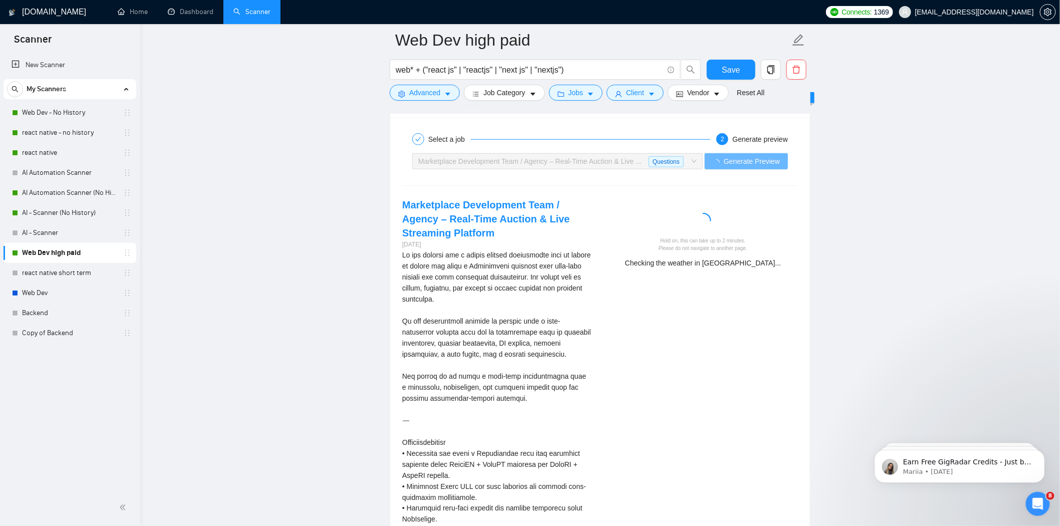
scroll to position [1780, 0]
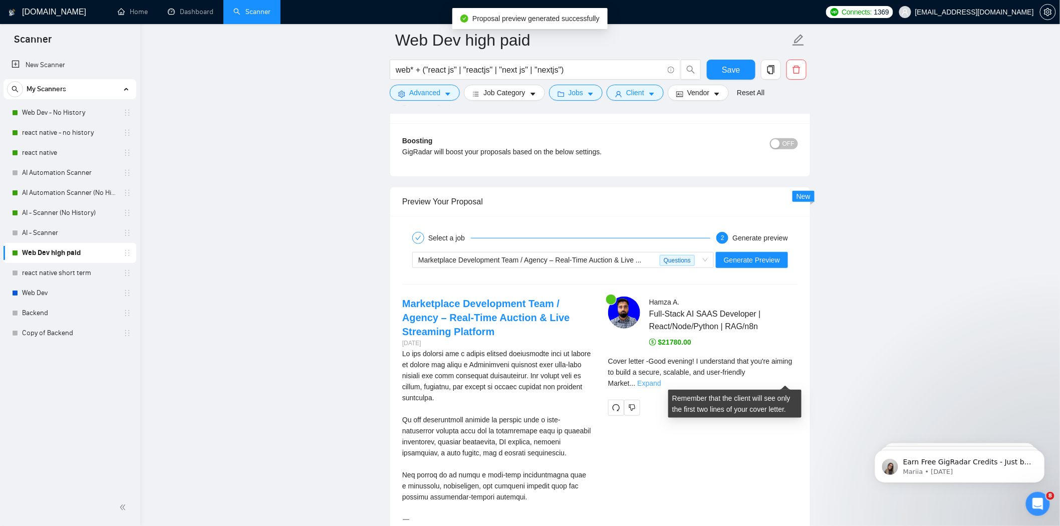
click at [661, 379] on link "Expand" at bounding box center [649, 383] width 24 height 8
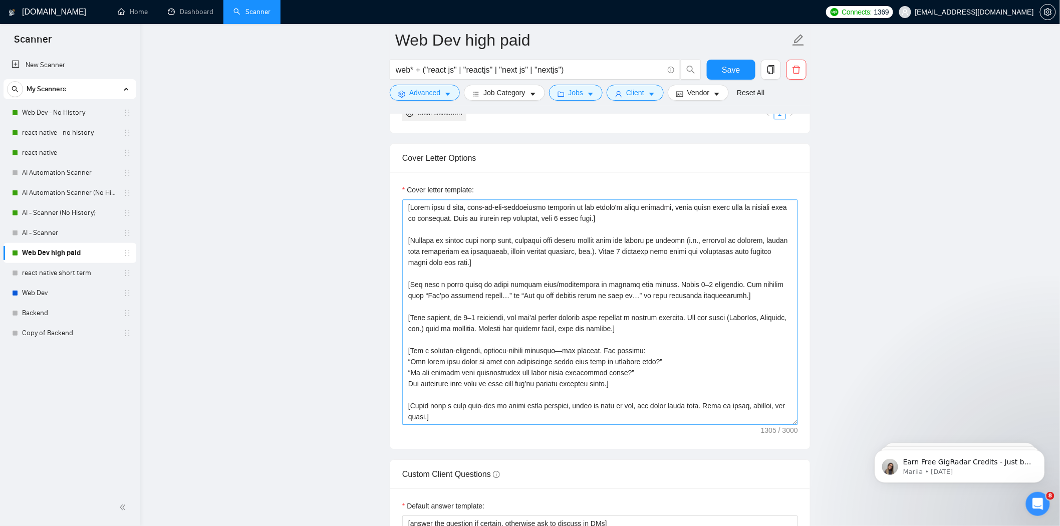
scroll to position [1002, 0]
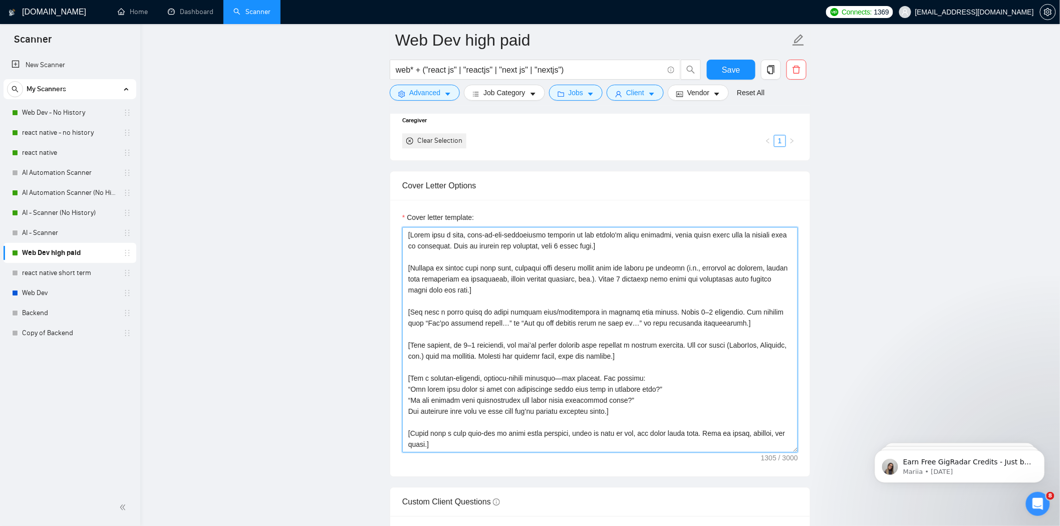
click at [627, 273] on textarea "Cover letter template:" at bounding box center [600, 339] width 396 height 225
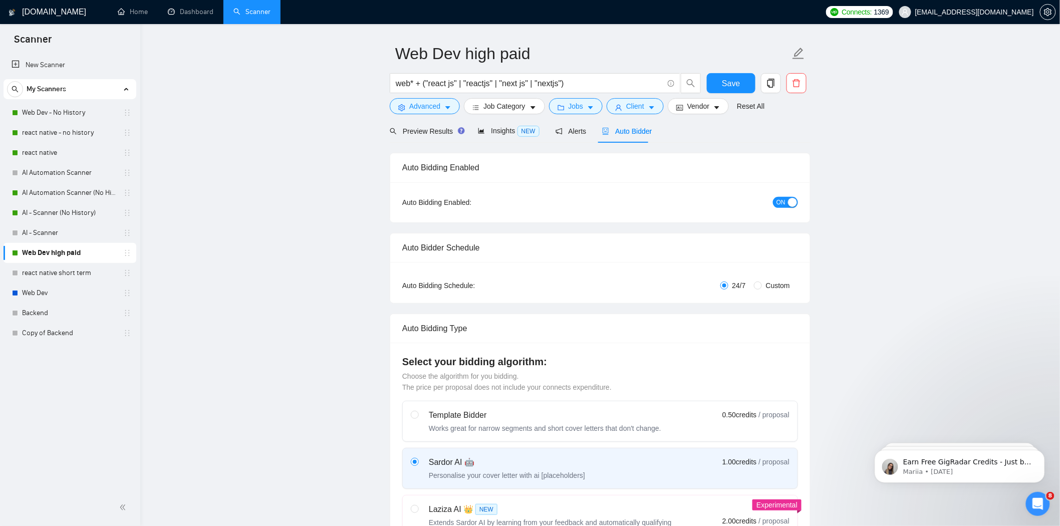
scroll to position [0, 0]
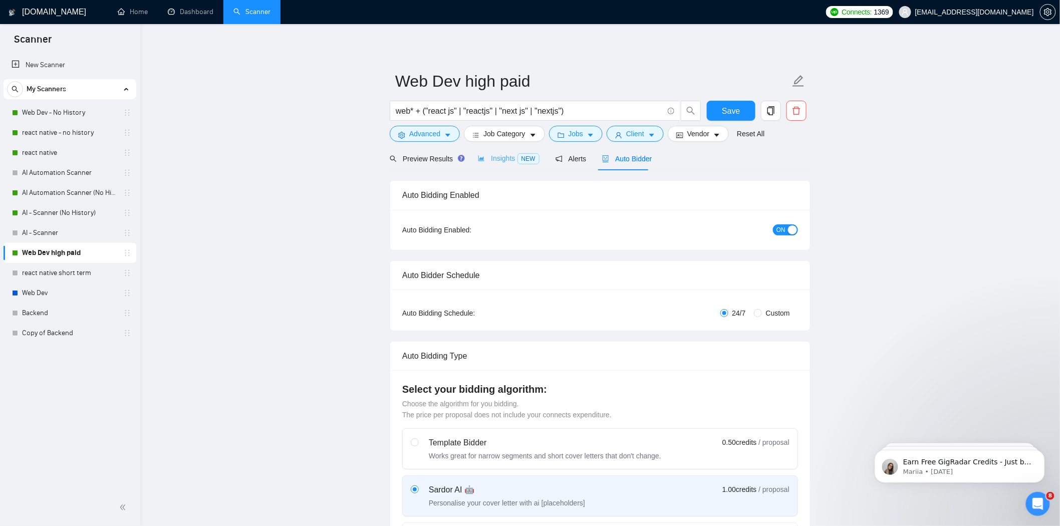
click at [478, 166] on div "Insights NEW" at bounding box center [508, 159] width 61 height 24
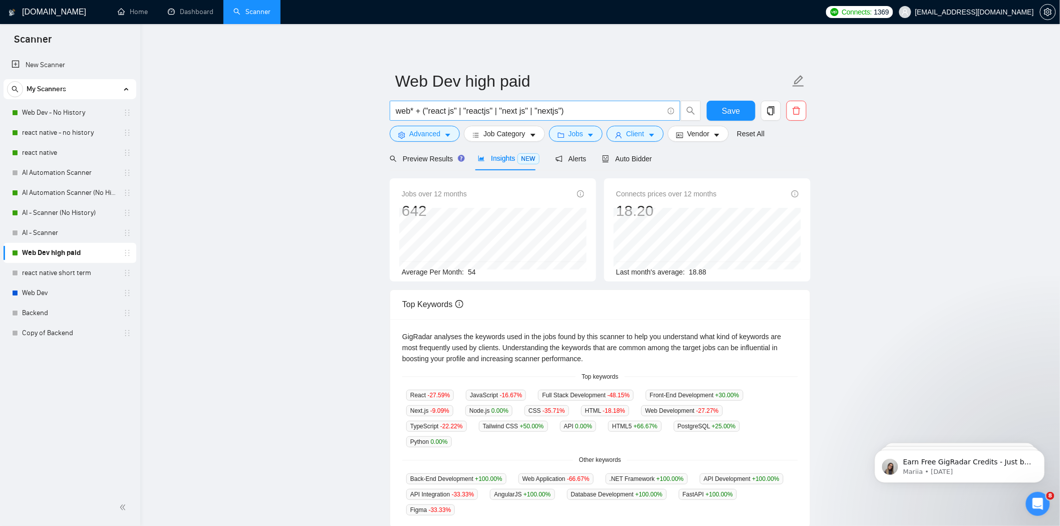
click at [561, 113] on input "web* + ("react js" | "reactjs" | "next js" | "nextjs")" at bounding box center [529, 111] width 267 height 13
click at [248, 112] on main "Web Dev high paid web* + ("react js" | "reactjs" | "next js" | "nextjs") Save A…" at bounding box center [599, 383] width 887 height 687
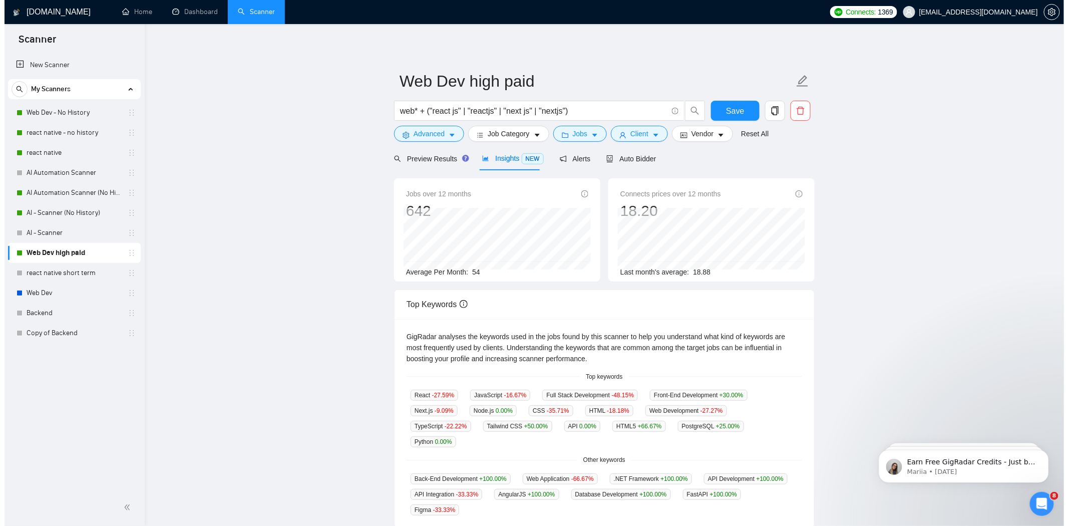
scroll to position [36, 0]
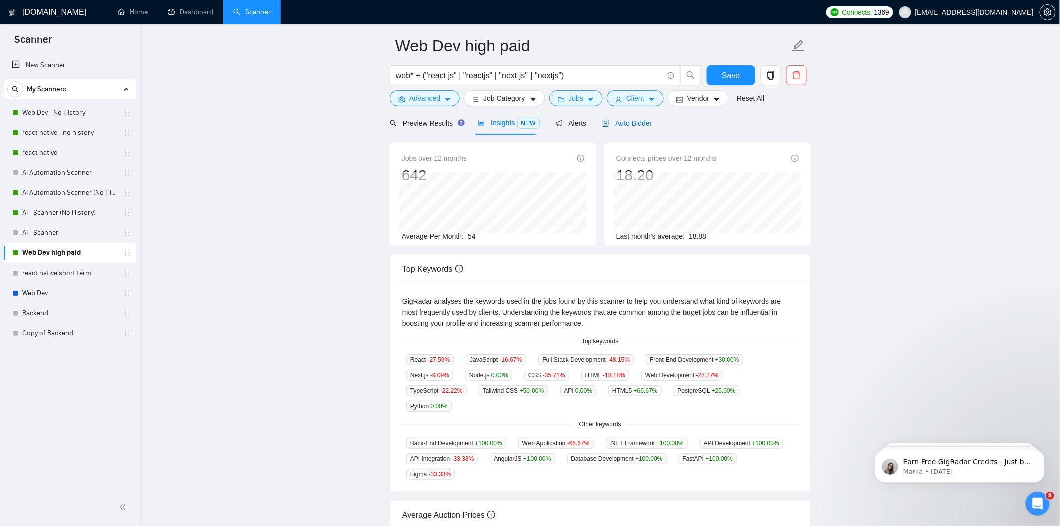
click at [607, 124] on span "Auto Bidder" at bounding box center [627, 123] width 50 height 8
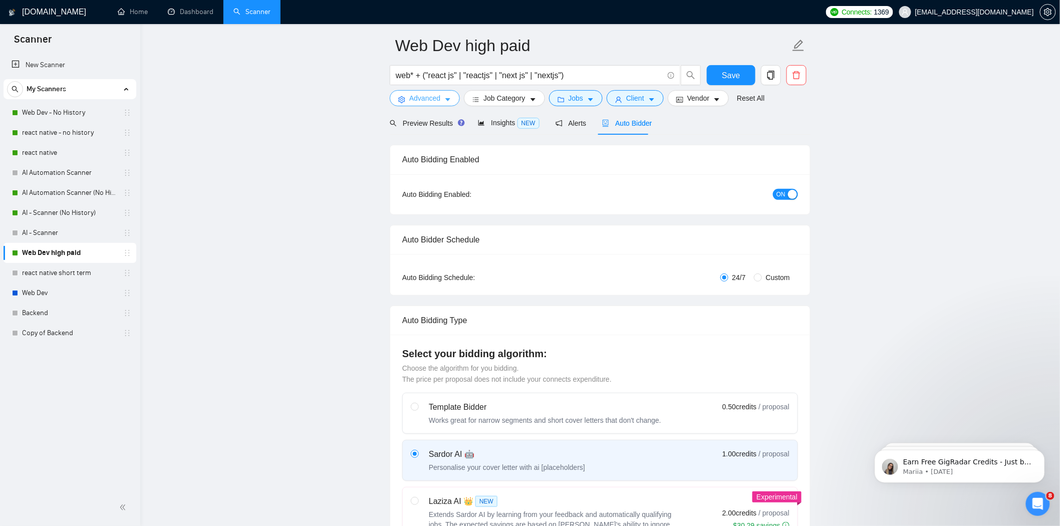
click at [448, 101] on icon "caret-down" at bounding box center [447, 100] width 5 height 3
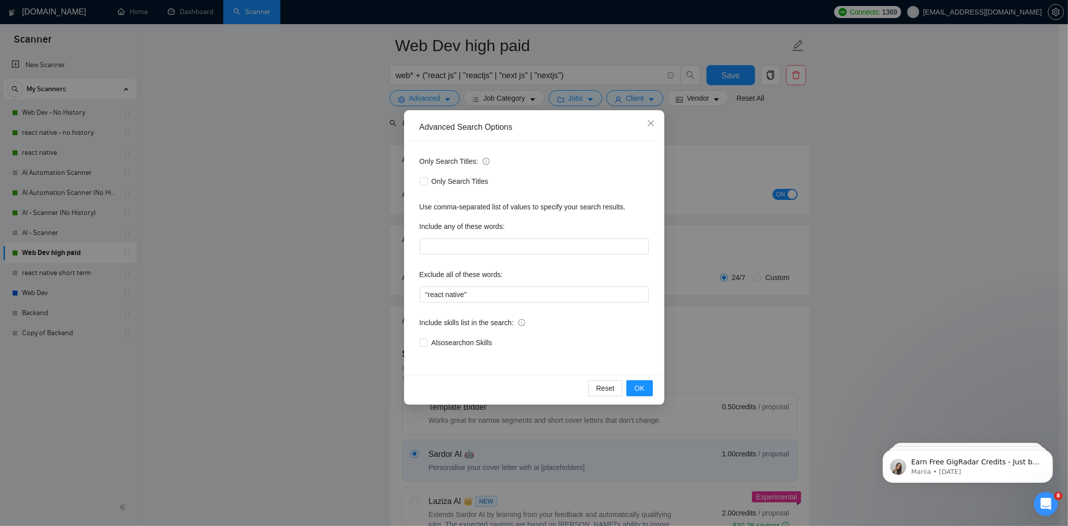
click at [673, 305] on div "Advanced Search Options Only Search Titles: Only Search Titles Use comma-separa…" at bounding box center [534, 263] width 1068 height 526
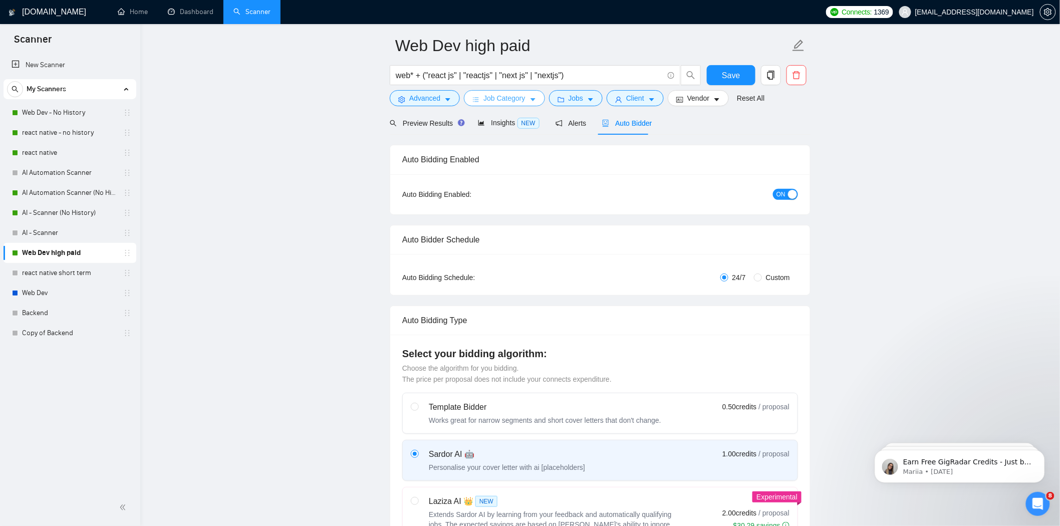
click at [515, 102] on span "Job Category" at bounding box center [504, 98] width 42 height 11
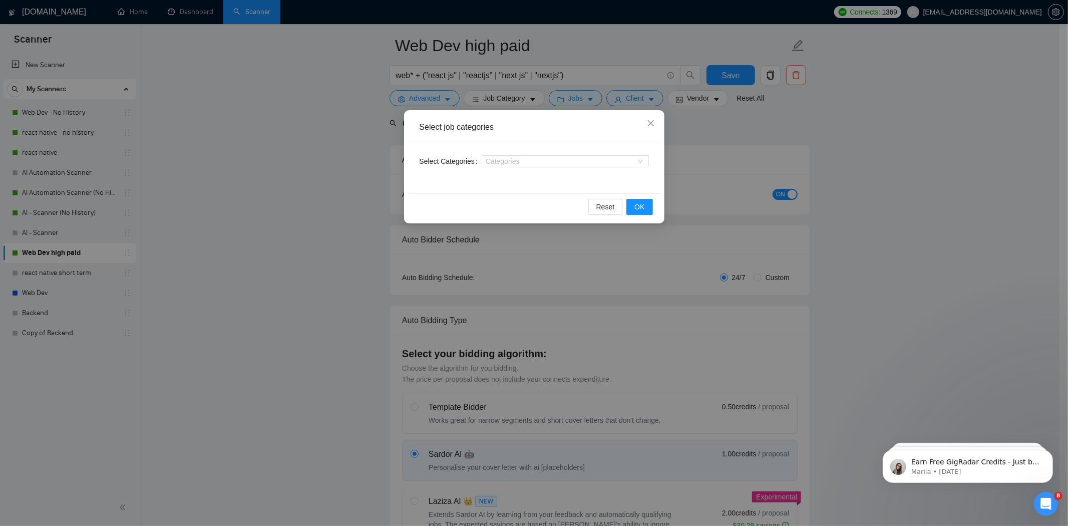
click at [680, 254] on div "Select job categories Select Categories Categories Reset OK" at bounding box center [534, 263] width 1068 height 526
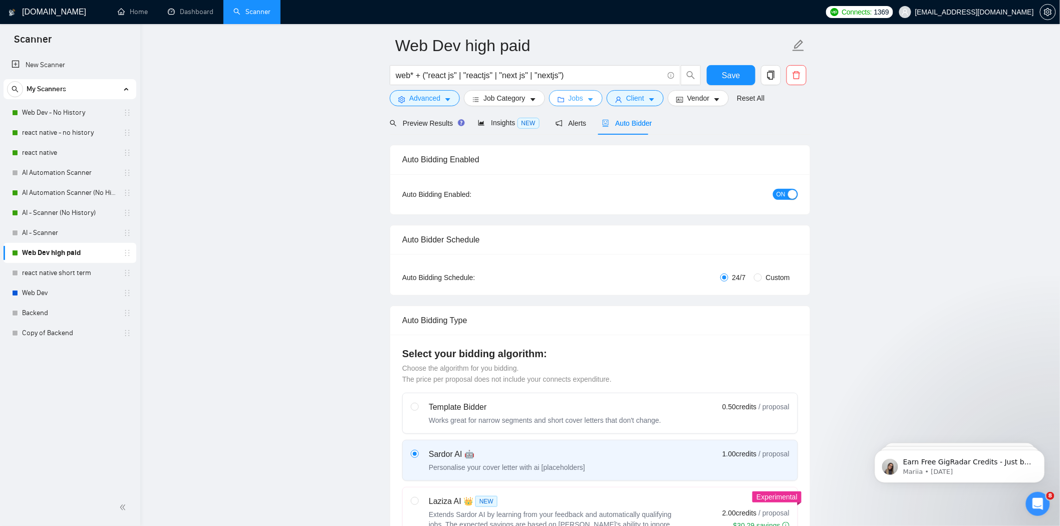
click at [574, 90] on button "Jobs" at bounding box center [576, 98] width 54 height 16
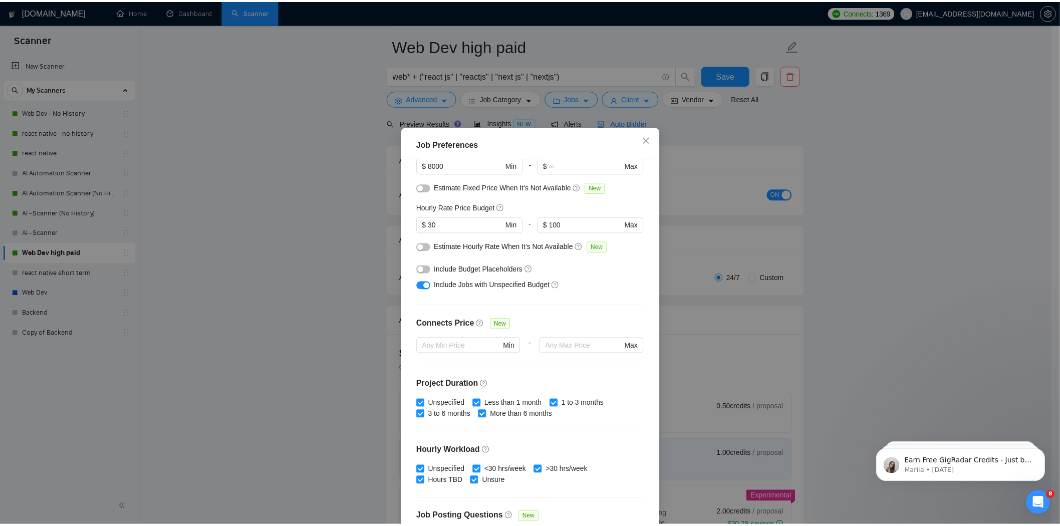
scroll to position [197, 0]
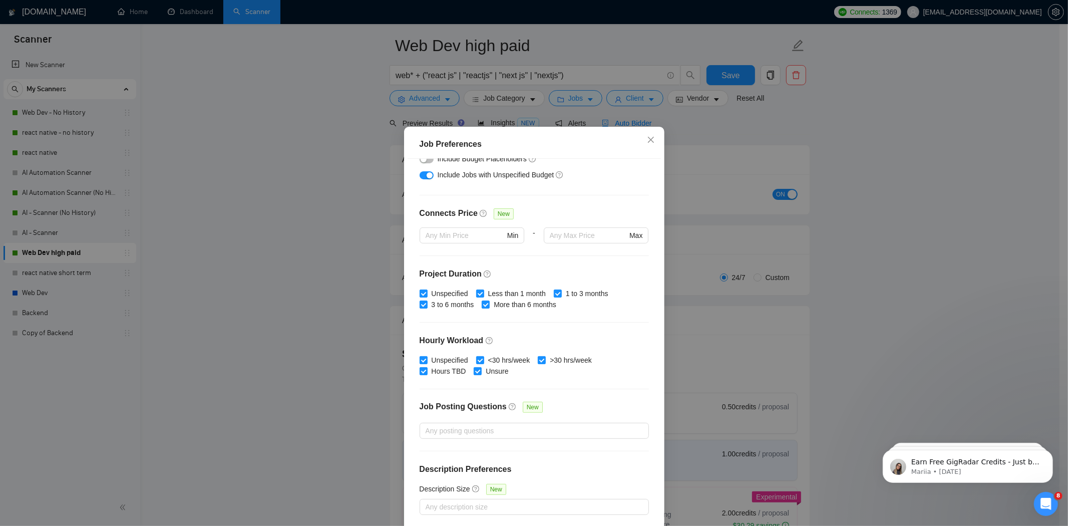
click at [790, 282] on div "Job Preferences Budget Project Type All Fixed Price Hourly Rate Fixed Price Bud…" at bounding box center [534, 263] width 1068 height 526
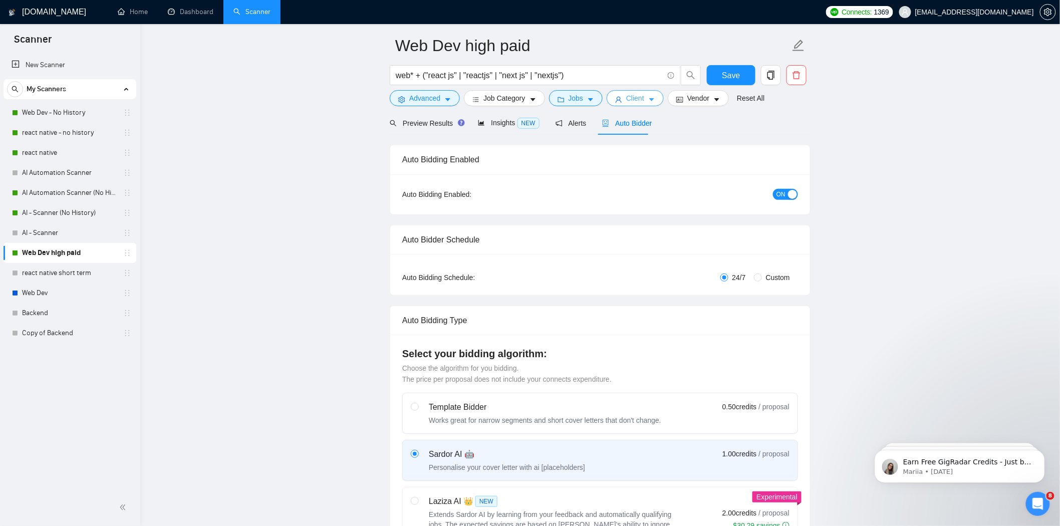
click at [631, 99] on span "Client" at bounding box center [635, 98] width 18 height 11
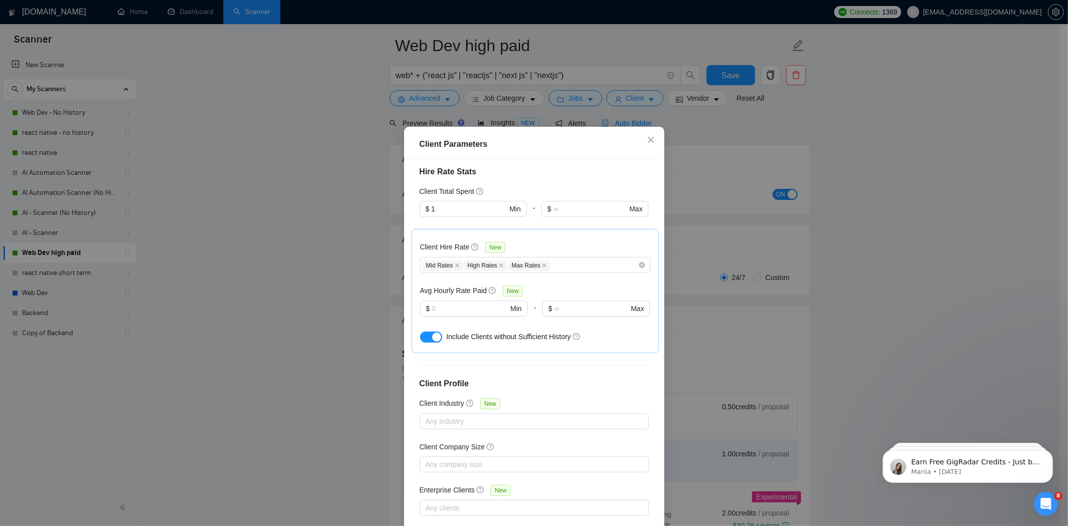
click at [677, 369] on div "Client Parameters Client Location Include Client Countries Select Exclude Clien…" at bounding box center [534, 263] width 1068 height 526
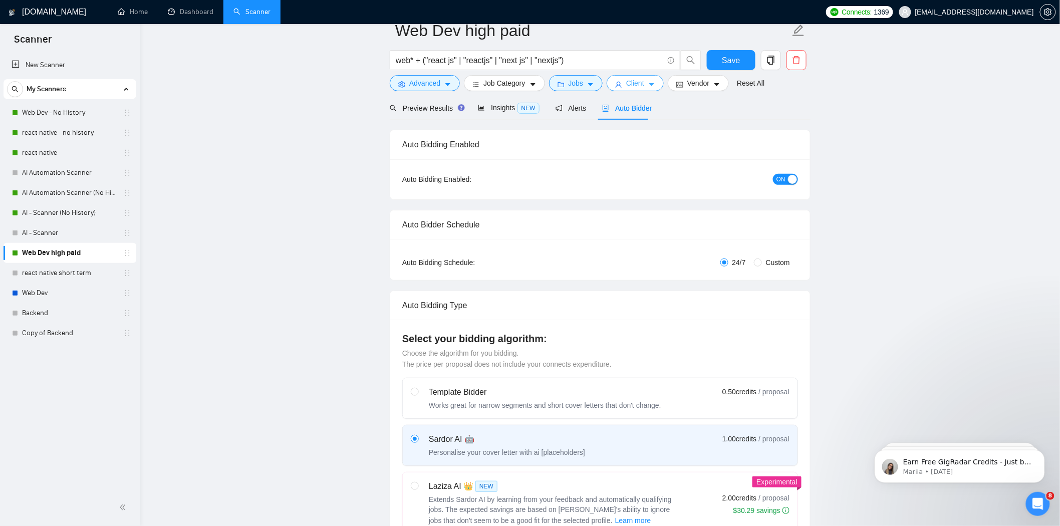
scroll to position [67, 0]
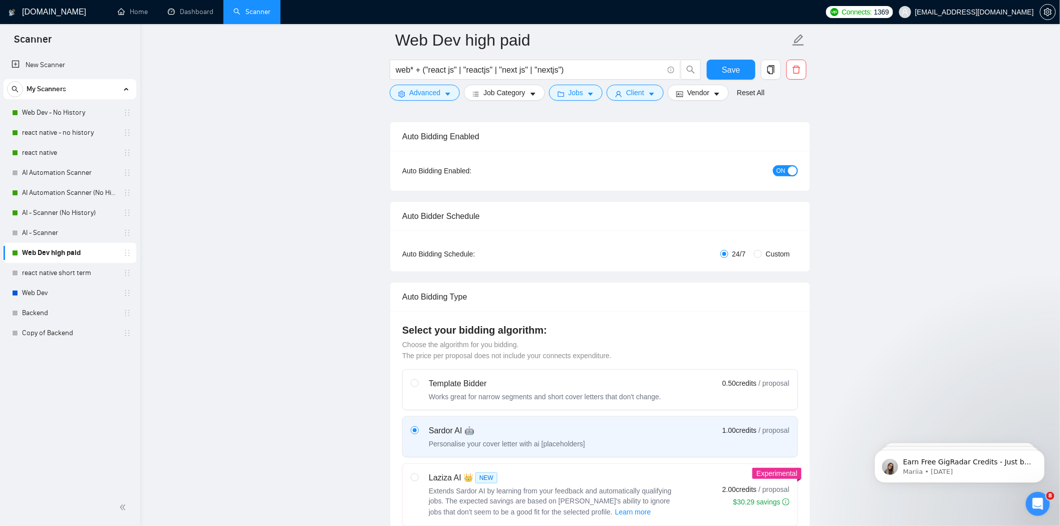
click at [691, 102] on form "Web Dev high paid web* + ("react js" | "reactjs" | "next js" | "nextjs") Save A…" at bounding box center [600, 65] width 421 height 82
click at [680, 84] on div "web* + ("react js" | "reactjs" | "next js" | "nextjs")" at bounding box center [545, 72] width 315 height 25
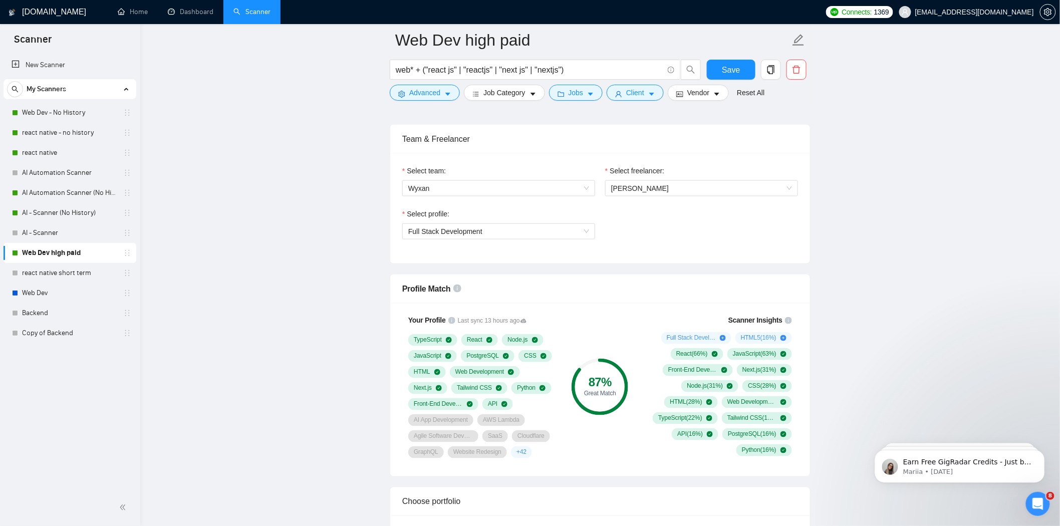
scroll to position [493, 0]
click at [725, 338] on icon "plus-circle" at bounding box center [723, 337] width 6 height 6
click at [722, 339] on icon "plus-circle" at bounding box center [723, 337] width 6 height 6
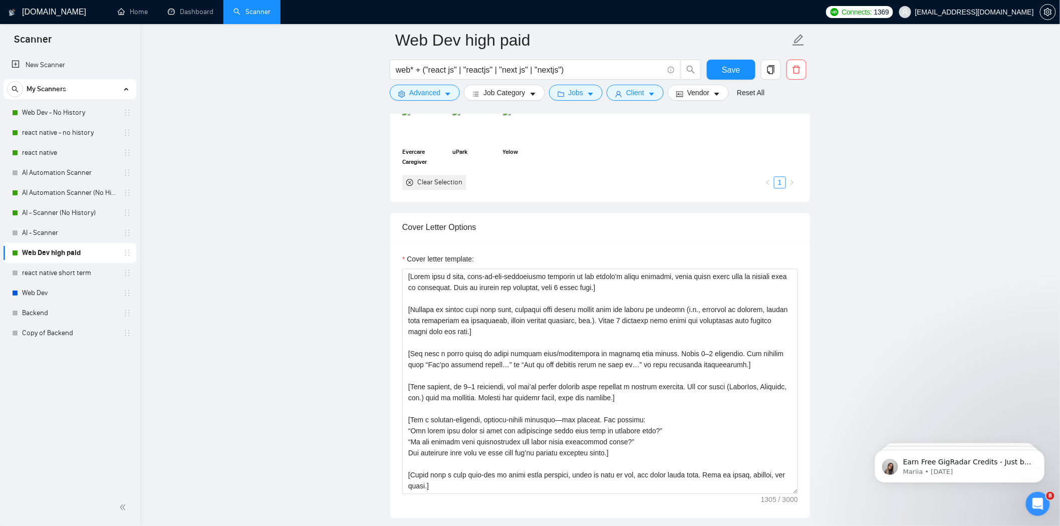
scroll to position [960, 0]
click at [358, 62] on main "Web Dev high paid web* + ("react js" | "reactjs" | "next js" | "nextjs") Save A…" at bounding box center [599, 481] width 887 height 2802
